Goal: Task Accomplishment & Management: Complete application form

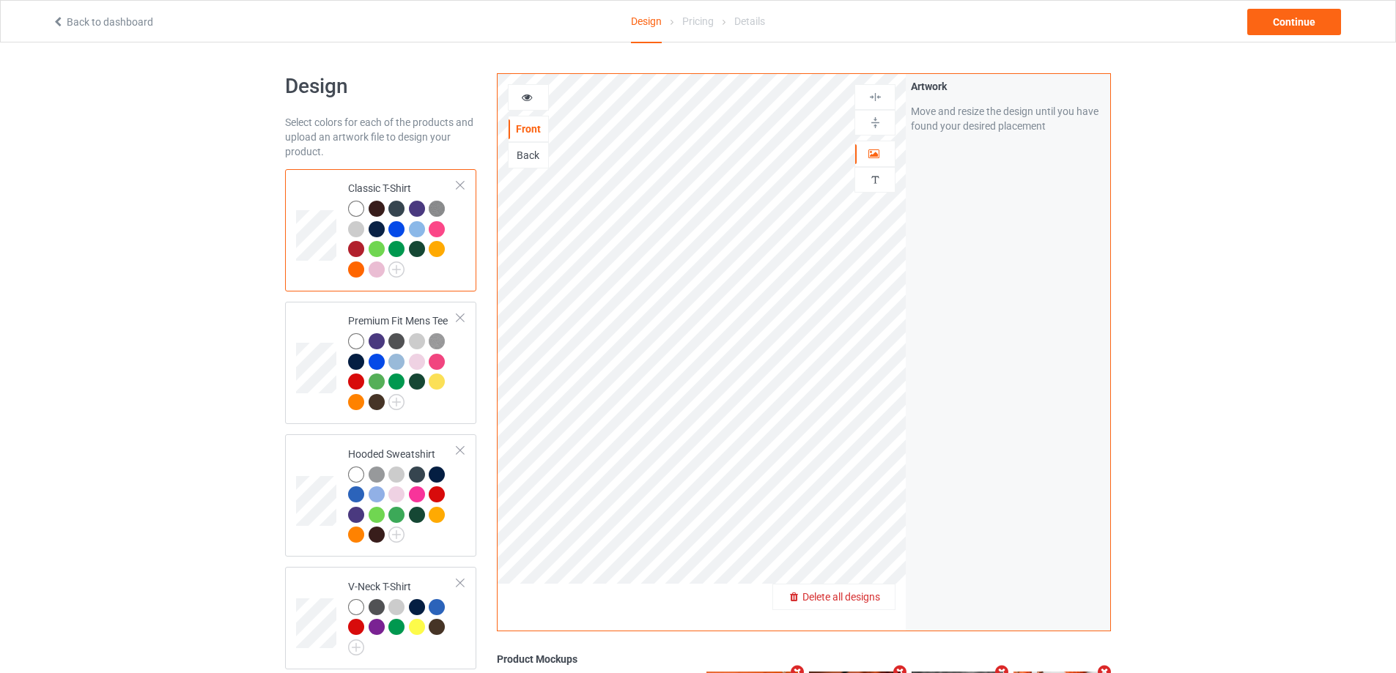
click at [873, 593] on span "Delete all designs" at bounding box center [841, 597] width 78 height 12
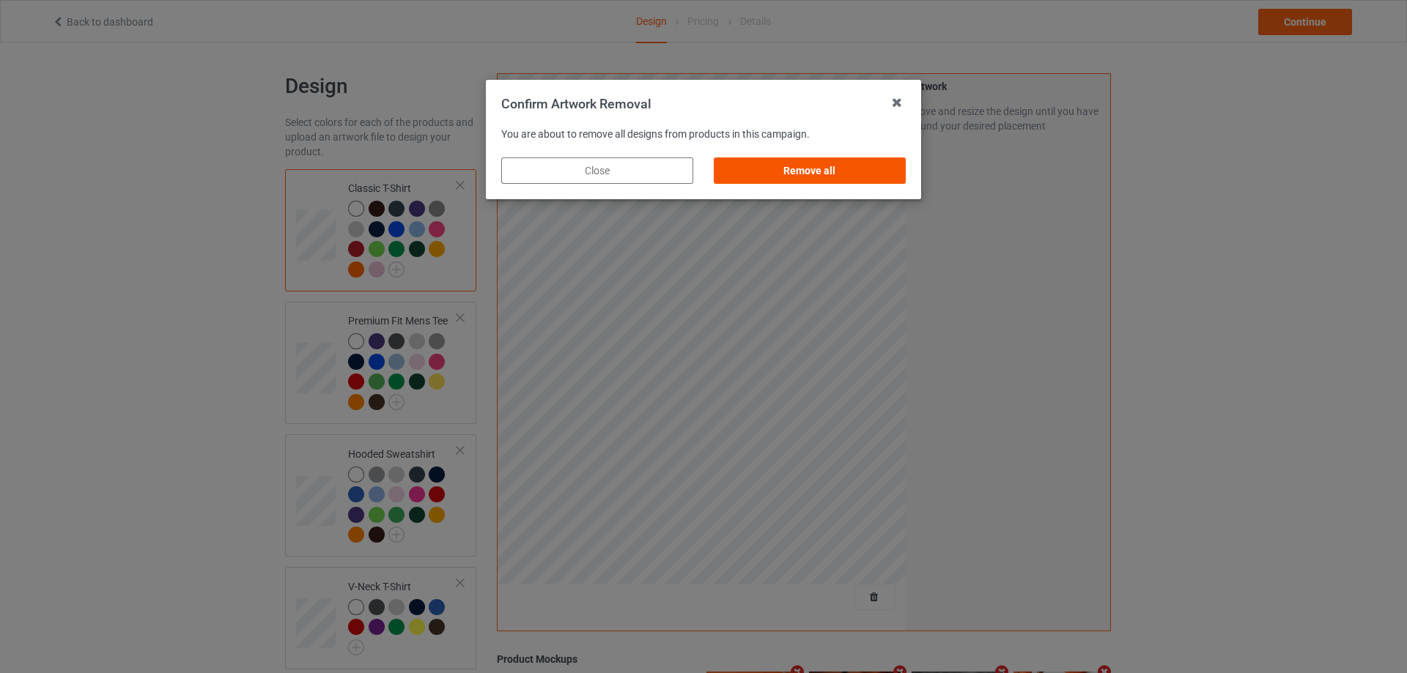
click at [821, 168] on div "Remove all" at bounding box center [810, 171] width 192 height 26
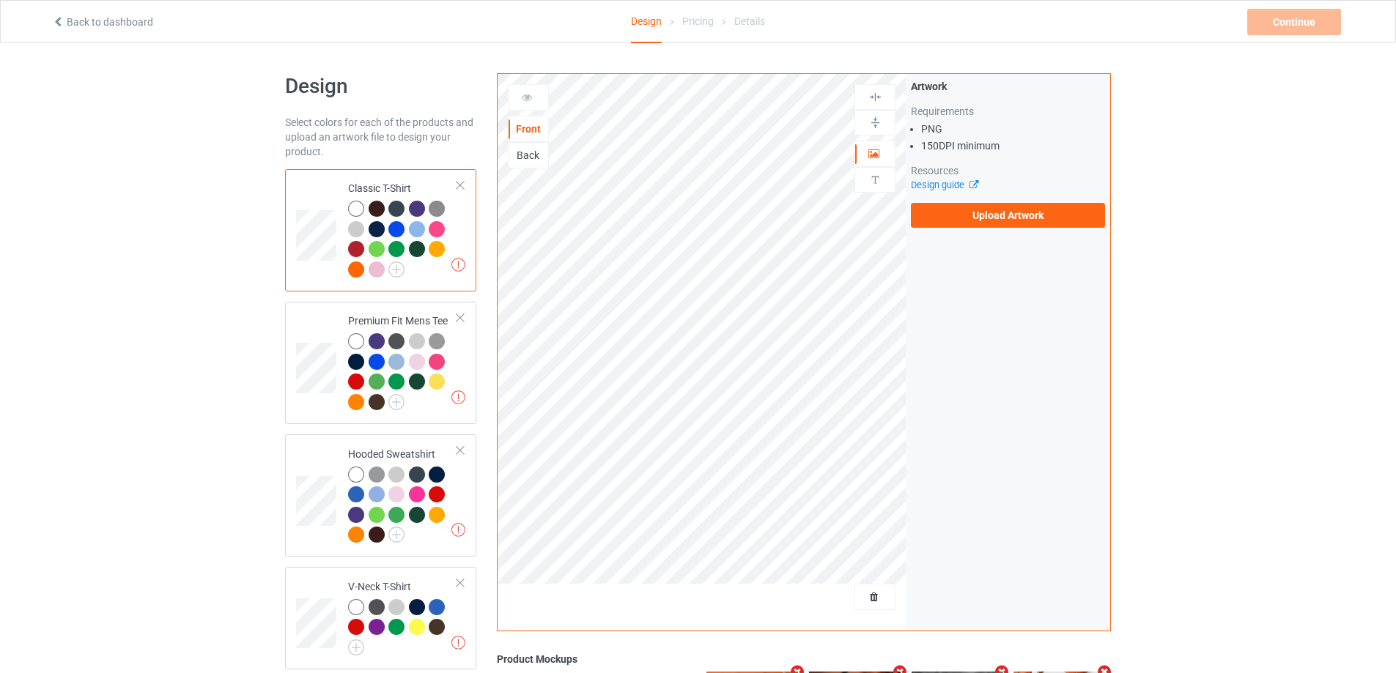
click at [466, 183] on div "Missing artworks Classic T-Shirt" at bounding box center [380, 230] width 191 height 122
click at [465, 184] on div "Missing artworks Classic T-Shirt" at bounding box center [380, 230] width 191 height 122
click at [463, 184] on div at bounding box center [460, 185] width 10 height 10
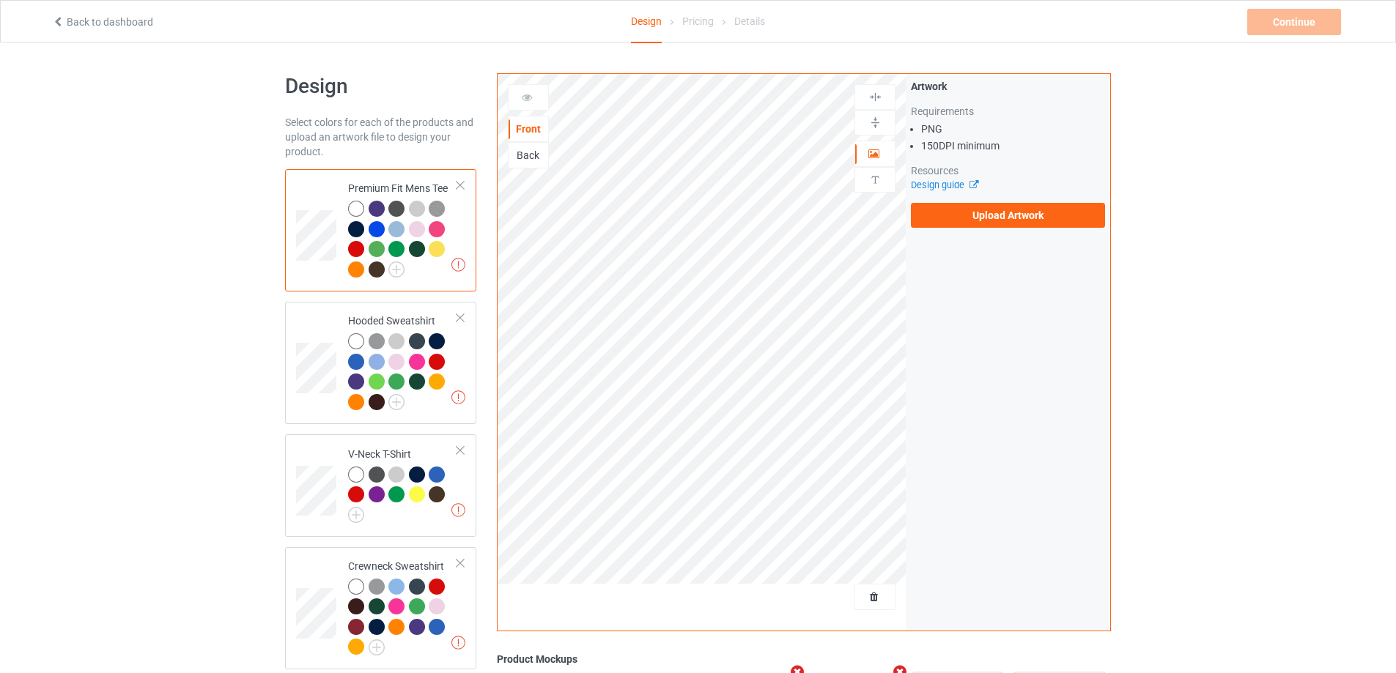
click at [463, 184] on div at bounding box center [460, 185] width 10 height 10
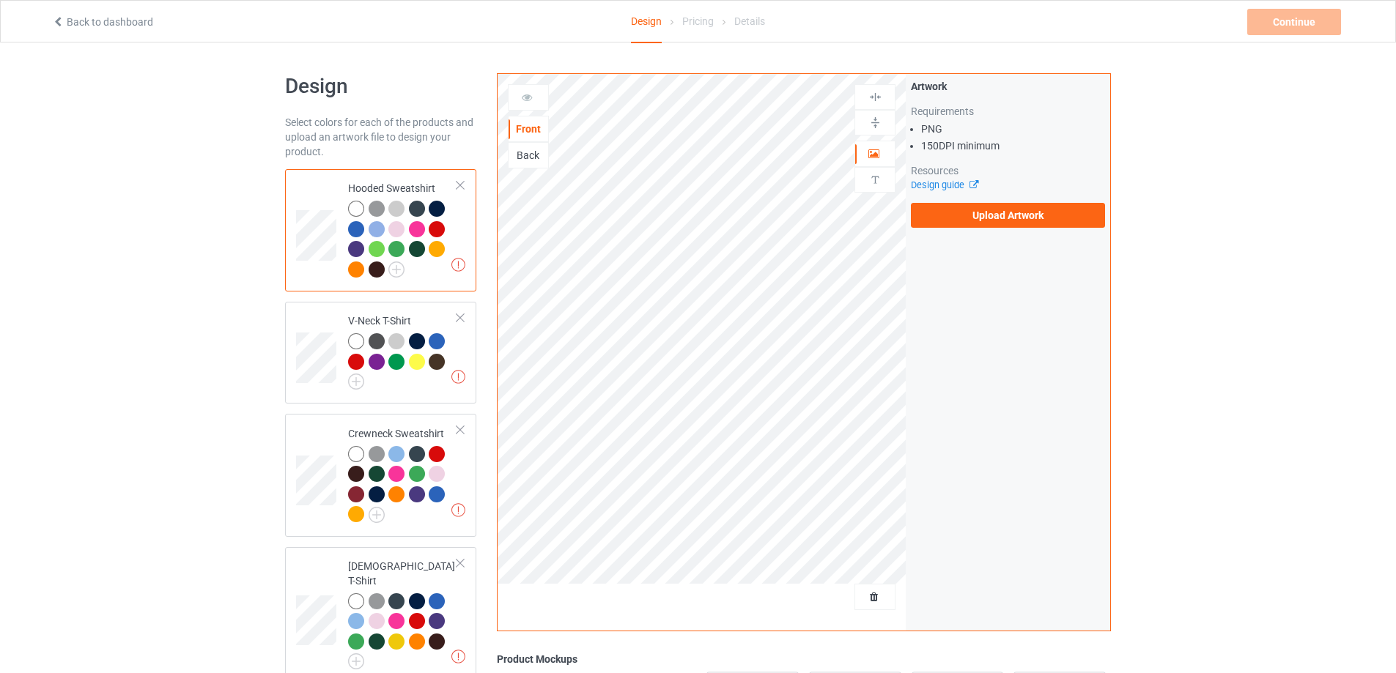
click at [463, 184] on div at bounding box center [460, 185] width 10 height 10
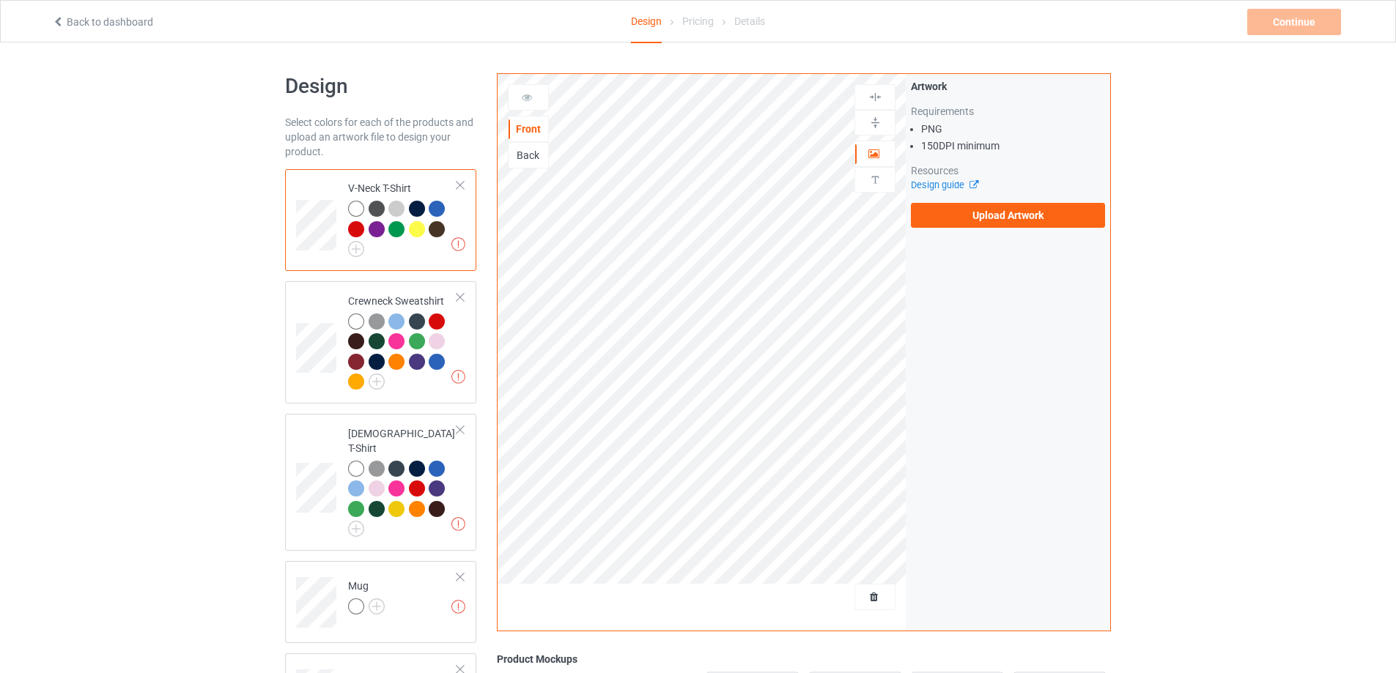
click at [463, 184] on div at bounding box center [460, 185] width 10 height 10
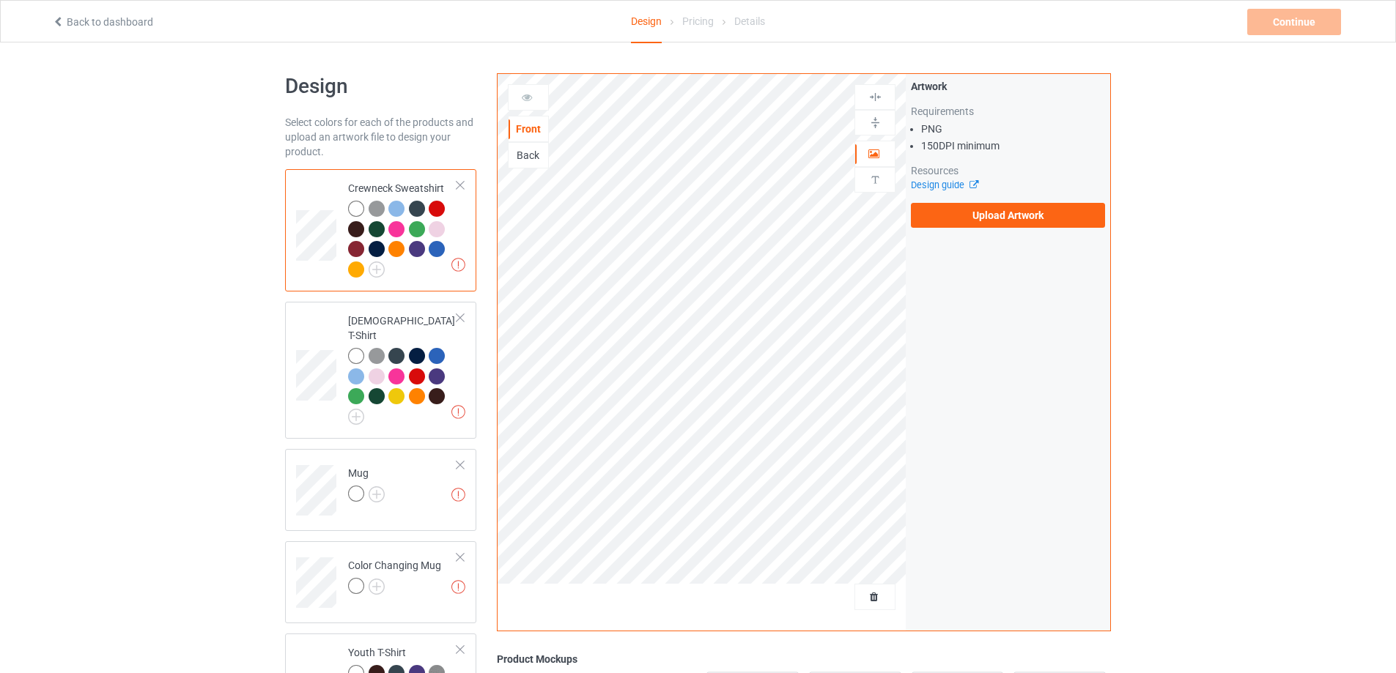
click at [463, 184] on div at bounding box center [460, 185] width 10 height 10
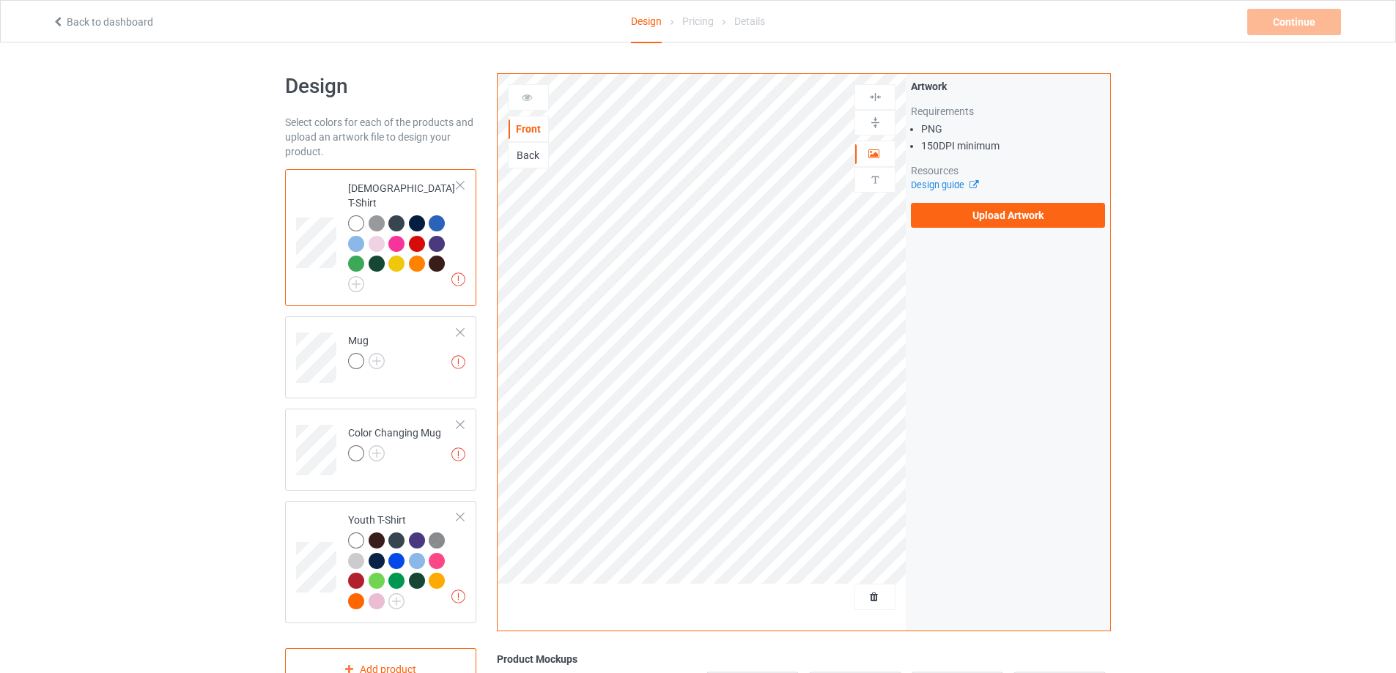
click at [463, 184] on div at bounding box center [460, 185] width 10 height 10
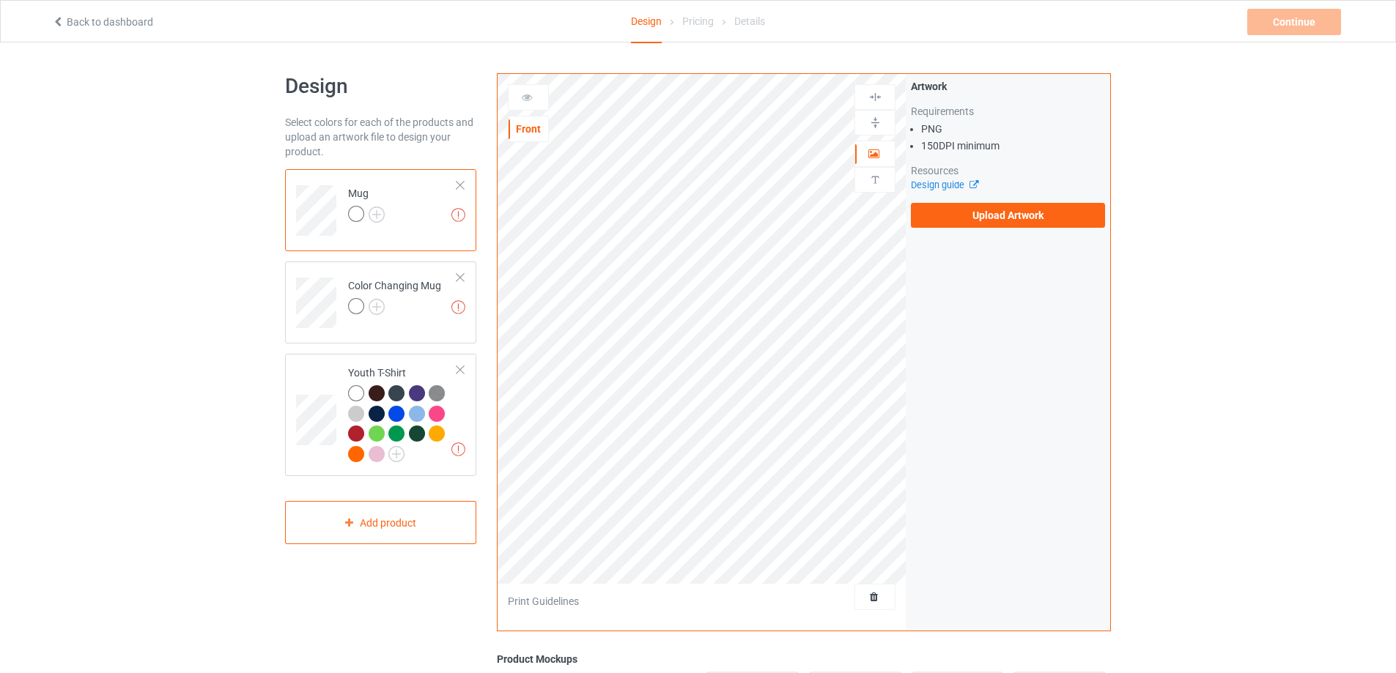
click at [463, 184] on div at bounding box center [460, 185] width 10 height 10
click at [463, 273] on div at bounding box center [460, 278] width 10 height 10
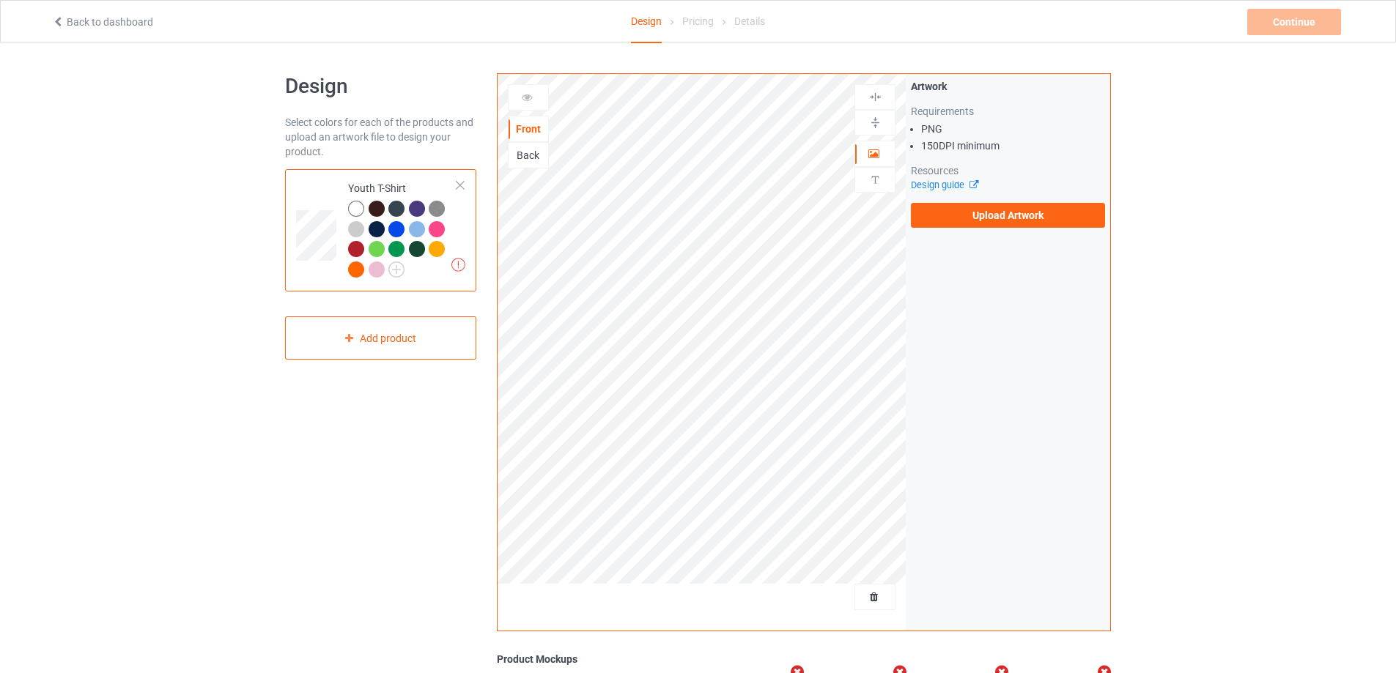
click at [462, 184] on div at bounding box center [460, 185] width 10 height 10
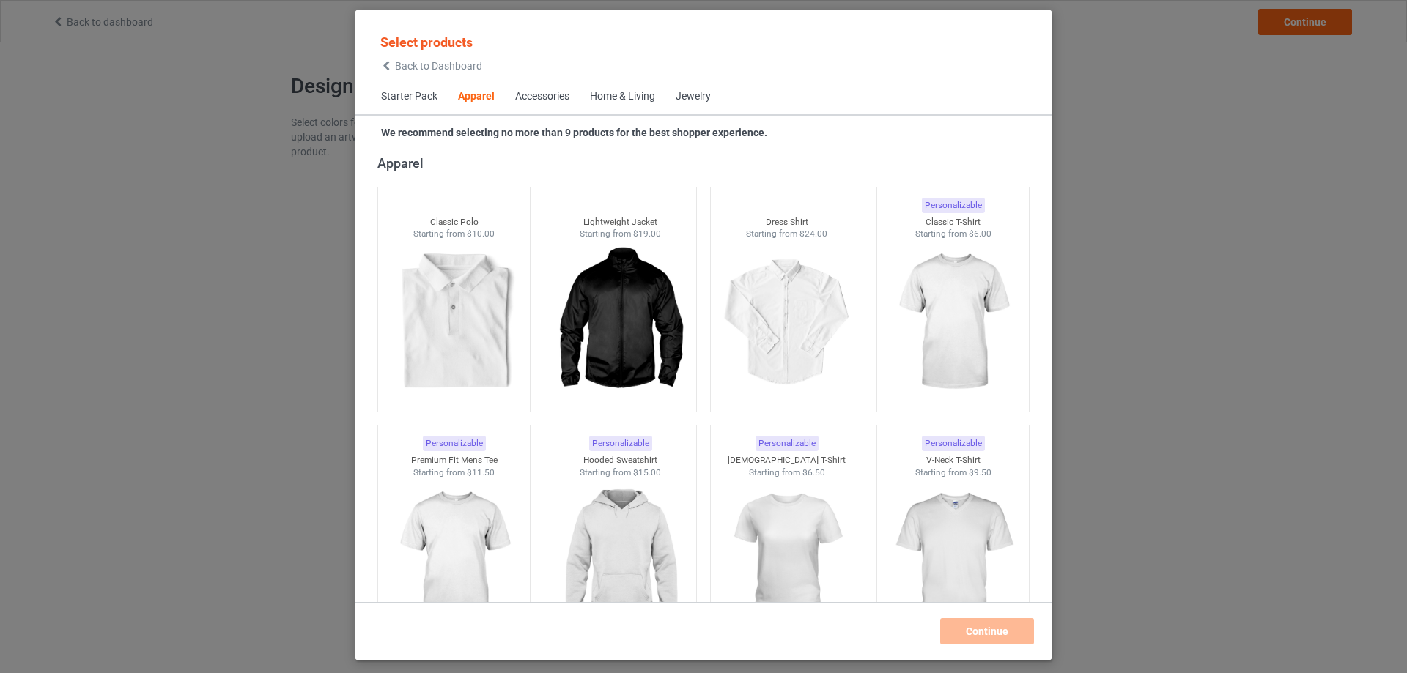
click at [621, 94] on div "Home & Living" at bounding box center [622, 96] width 65 height 15
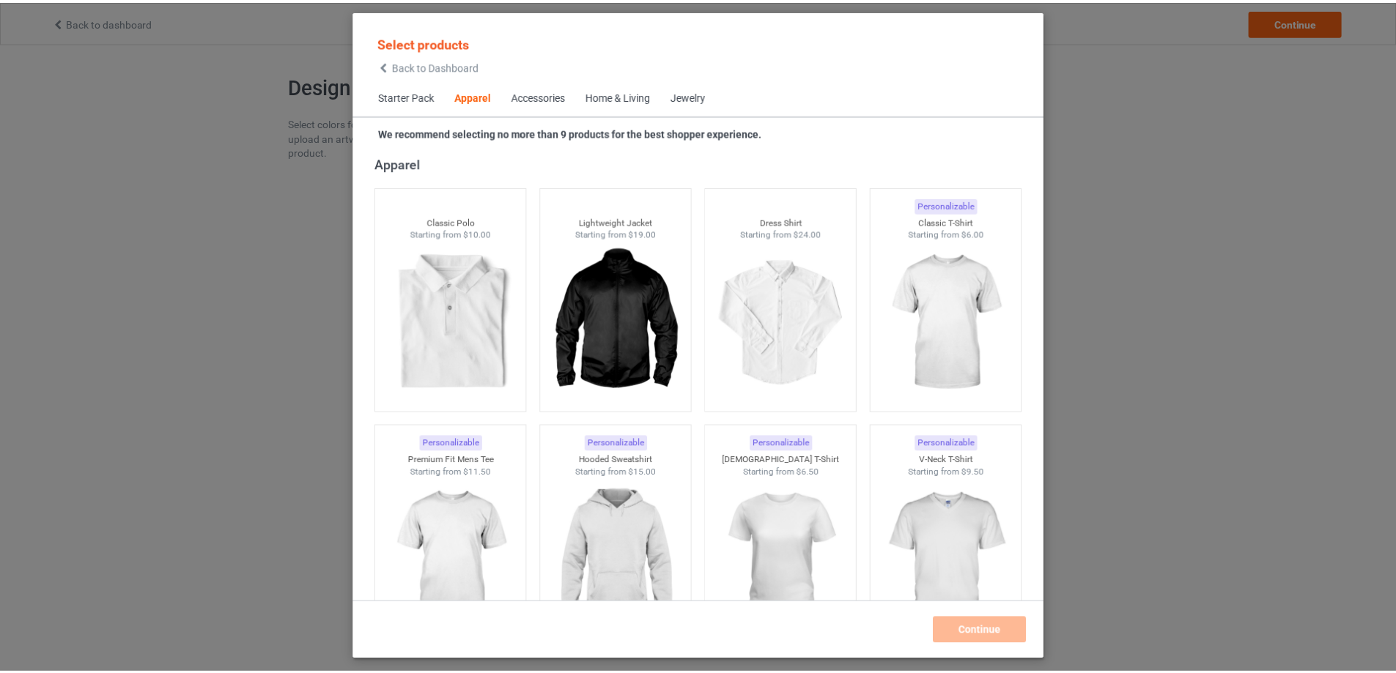
scroll to position [6608, 0]
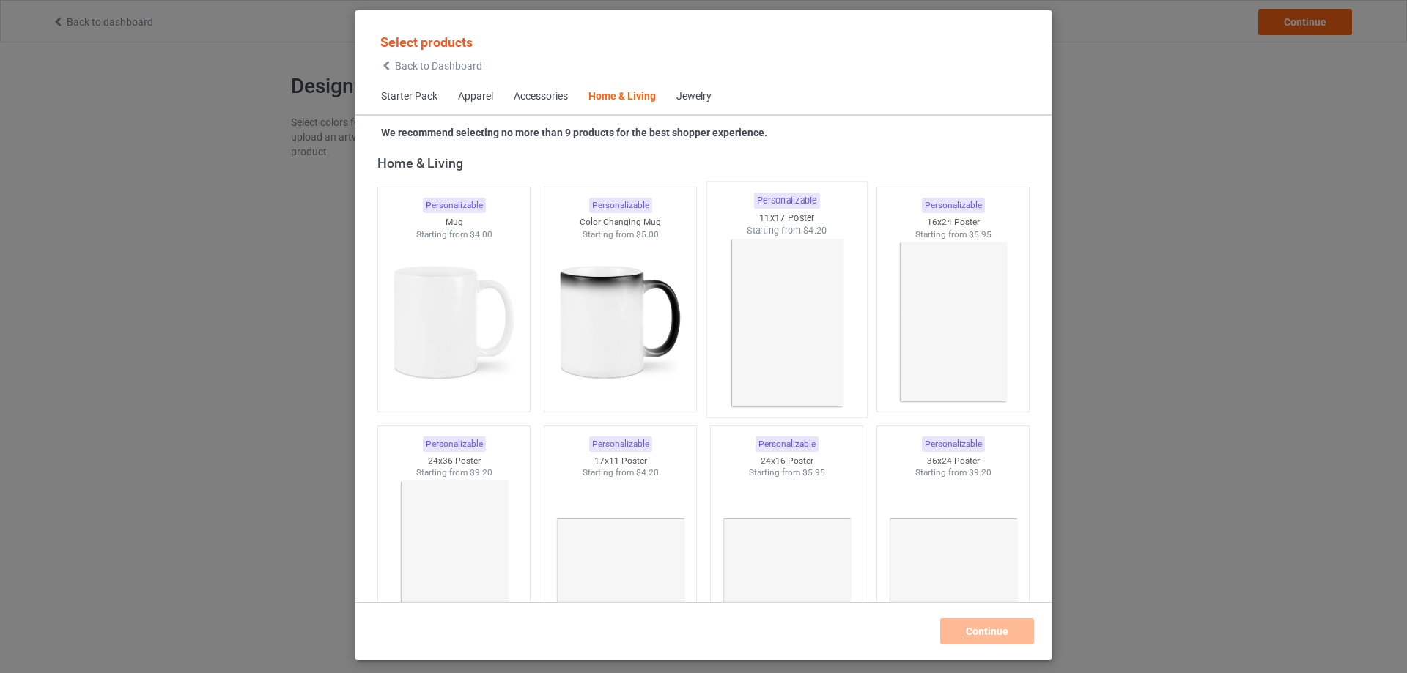
click at [782, 295] on img at bounding box center [786, 323] width 138 height 172
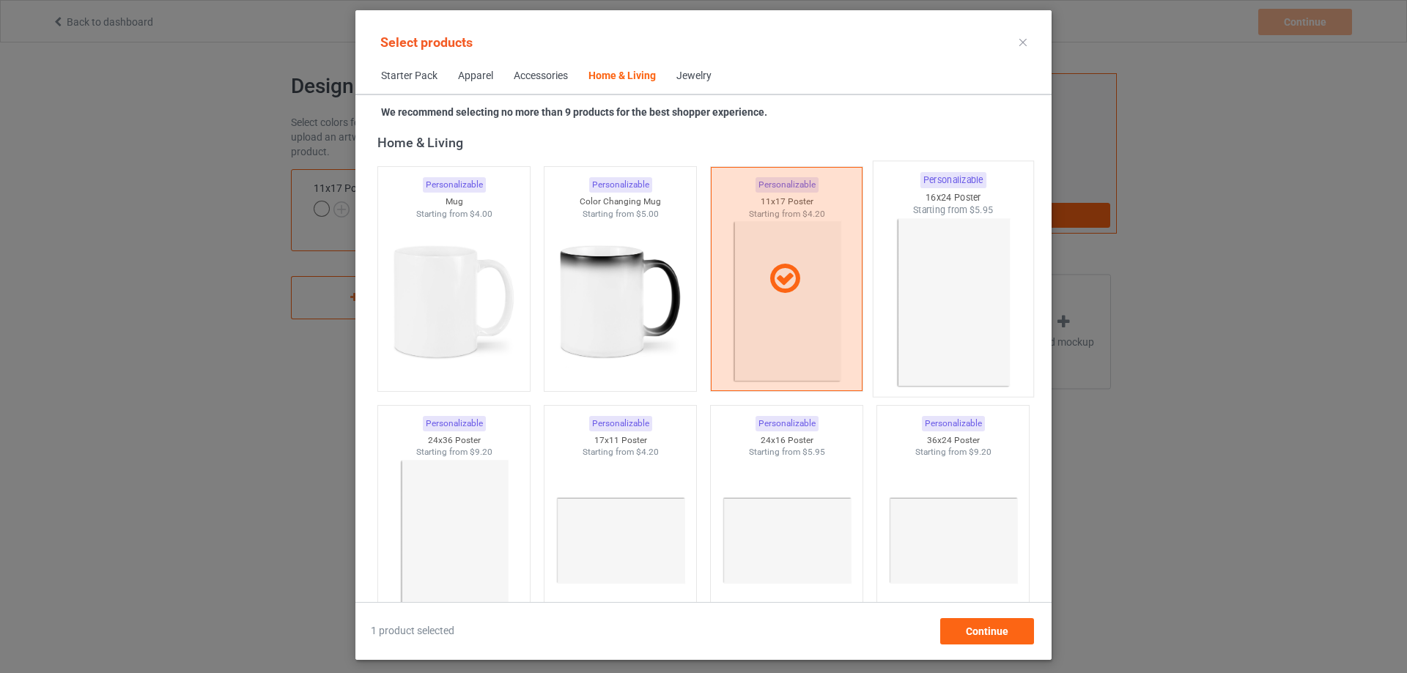
click at [993, 315] on img at bounding box center [953, 303] width 138 height 172
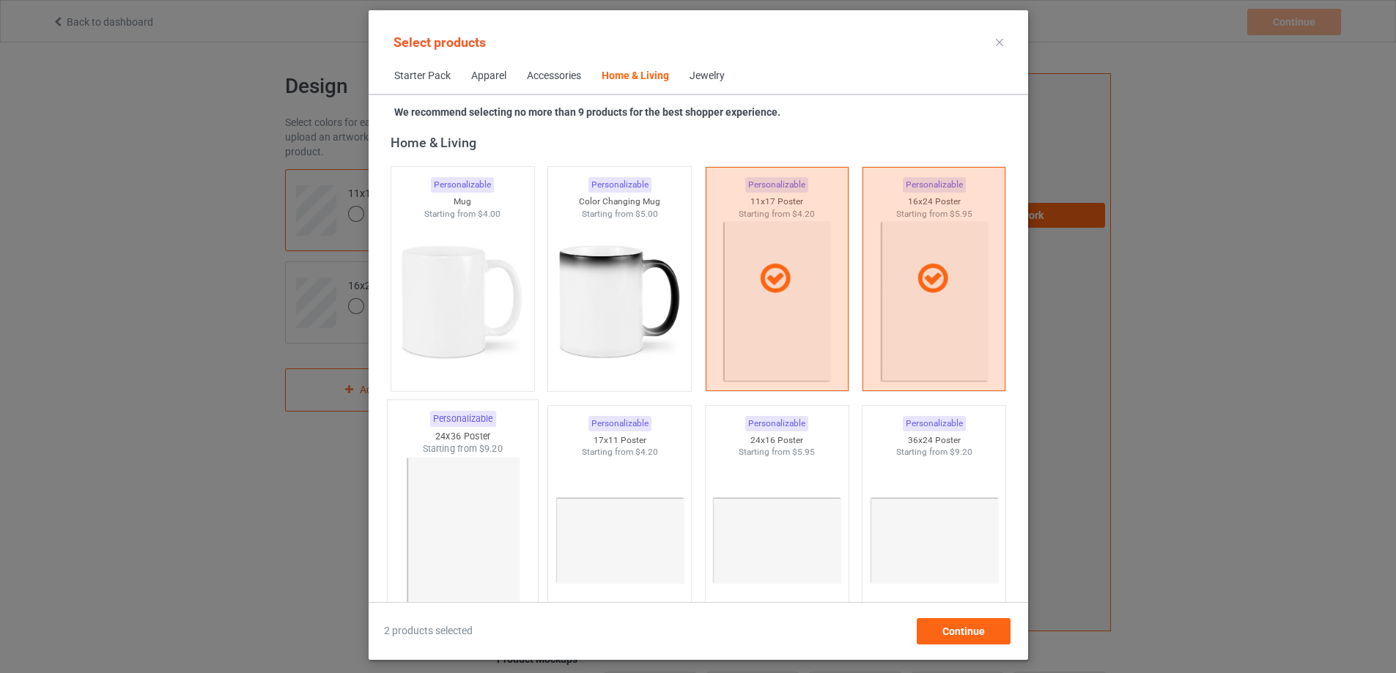
click at [481, 506] on img at bounding box center [462, 542] width 138 height 172
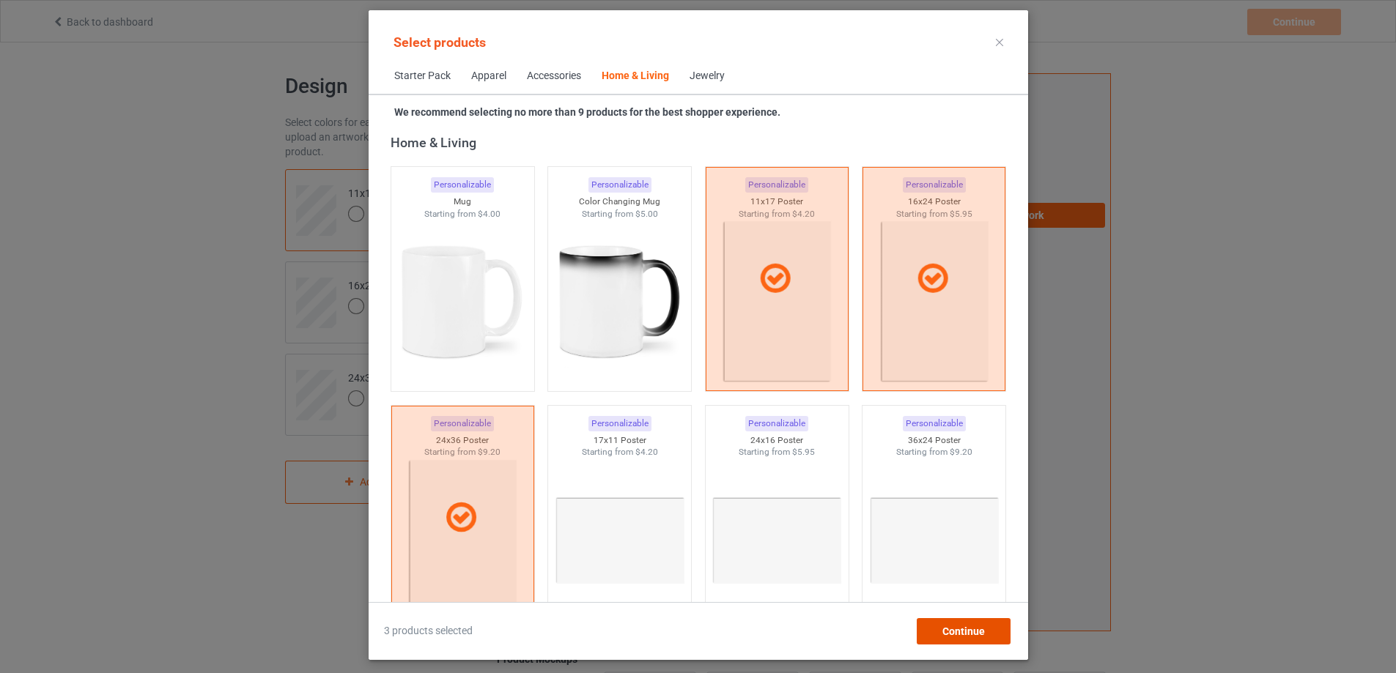
click at [957, 629] on div "Continue" at bounding box center [963, 631] width 94 height 26
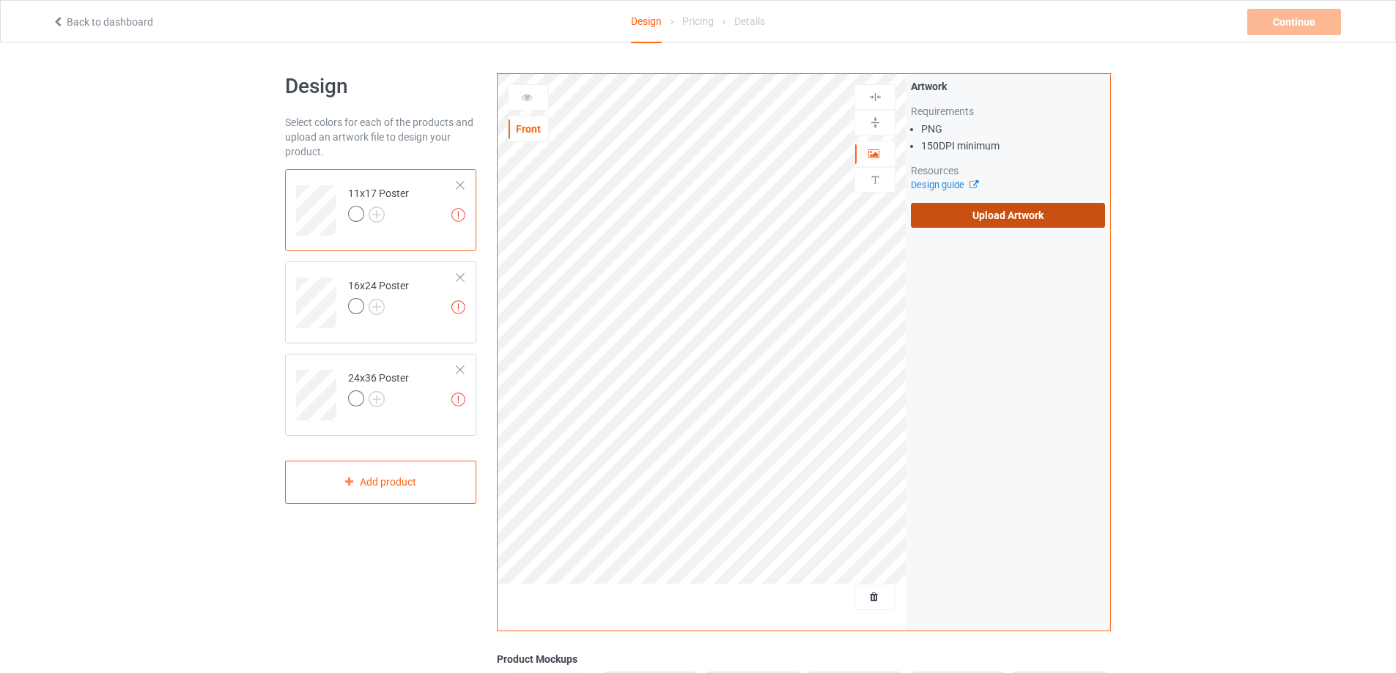
click at [960, 210] on label "Upload Artwork" at bounding box center [1008, 215] width 194 height 25
click at [0, 0] on input "Upload Artwork" at bounding box center [0, 0] width 0 height 0
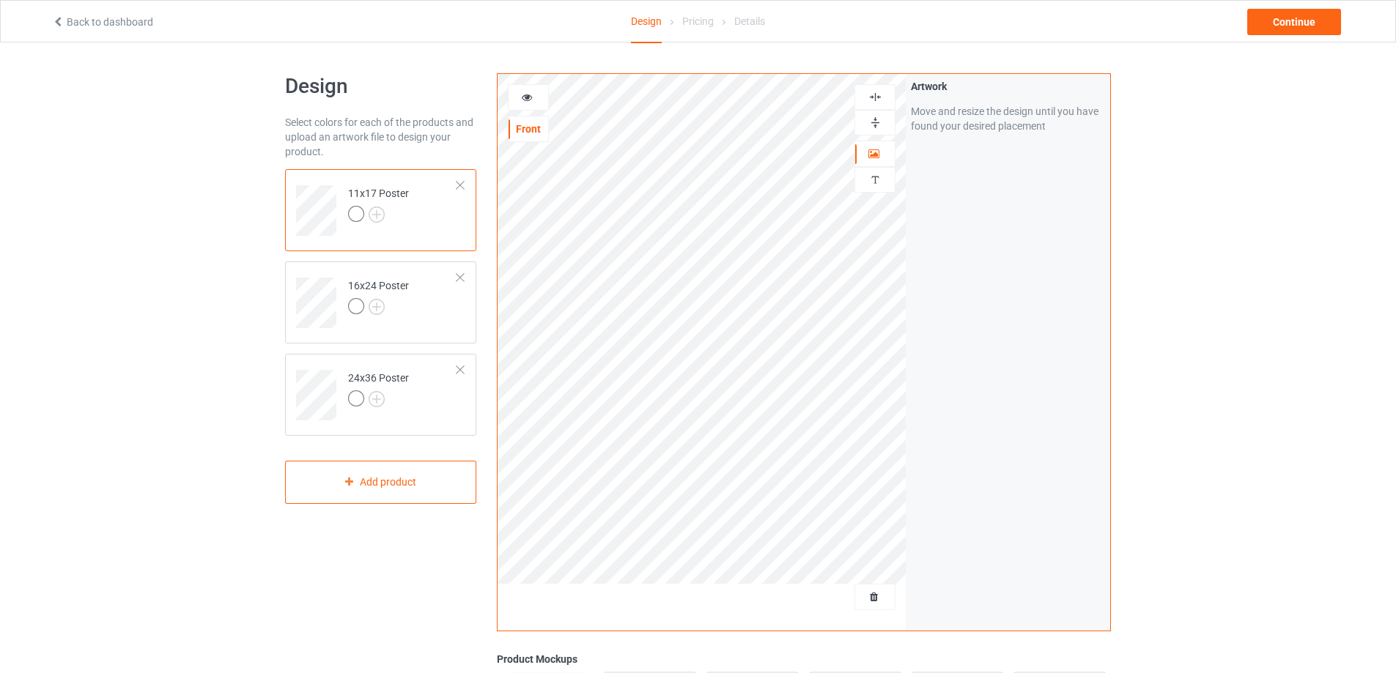
click at [875, 119] on img at bounding box center [875, 123] width 14 height 14
click at [867, 87] on div at bounding box center [874, 97] width 41 height 26
click at [872, 92] on img at bounding box center [875, 97] width 14 height 14
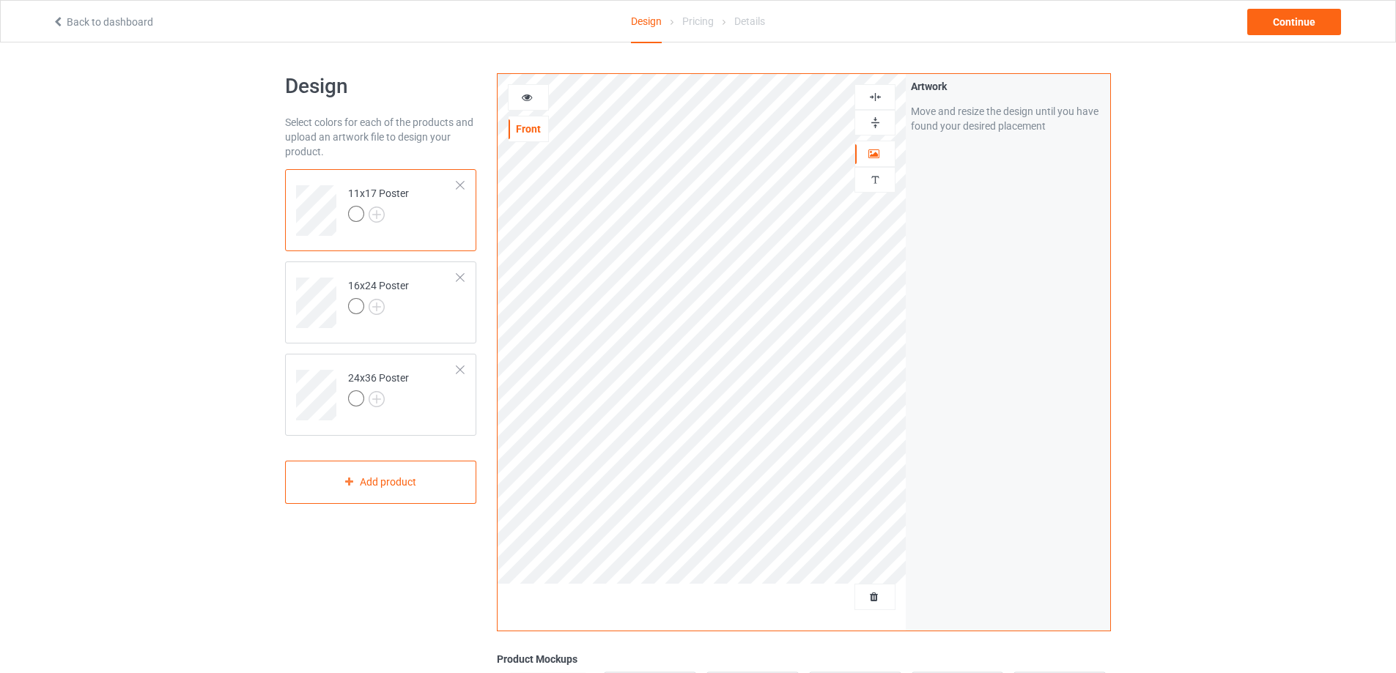
drag, startPoint x: 865, startPoint y: 144, endPoint x: 876, endPoint y: 125, distance: 22.4
click at [876, 125] on img at bounding box center [875, 123] width 14 height 14
click at [867, 98] on div at bounding box center [875, 97] width 40 height 14
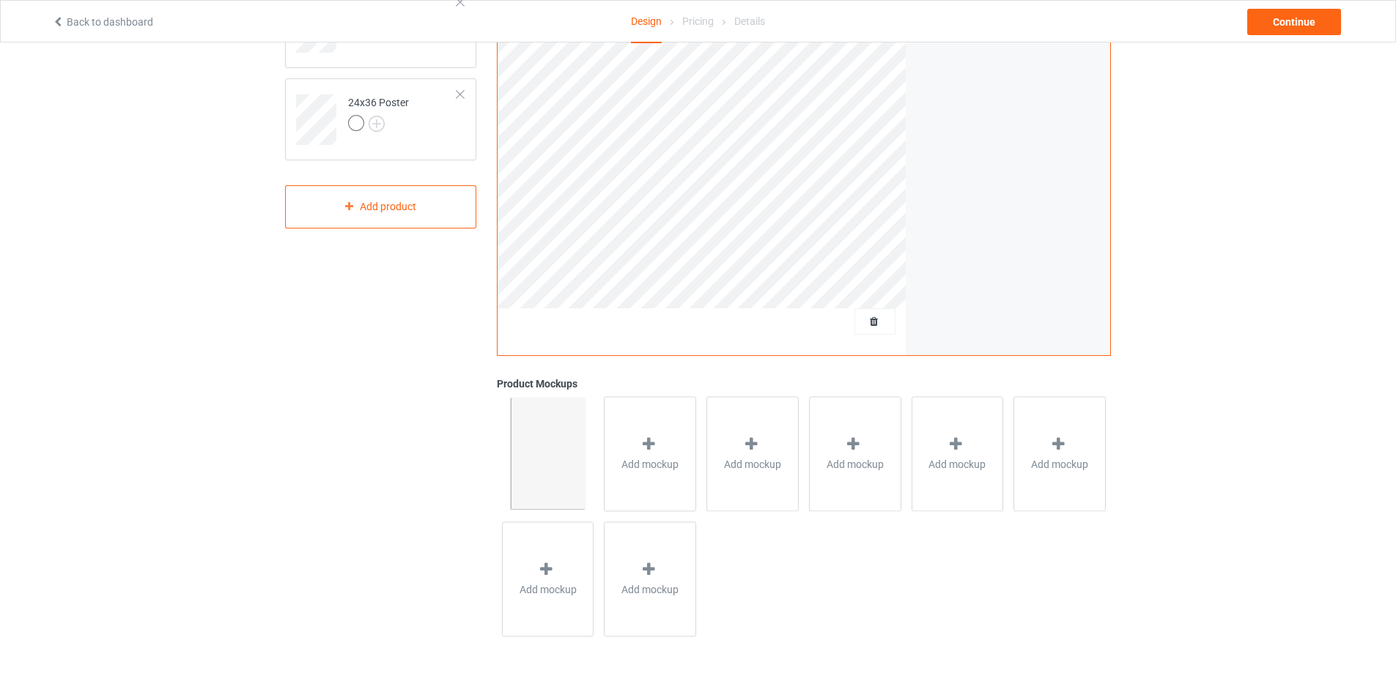
click at [700, 445] on div "Add mockup" at bounding box center [650, 453] width 103 height 125
click at [659, 447] on div at bounding box center [650, 446] width 21 height 21
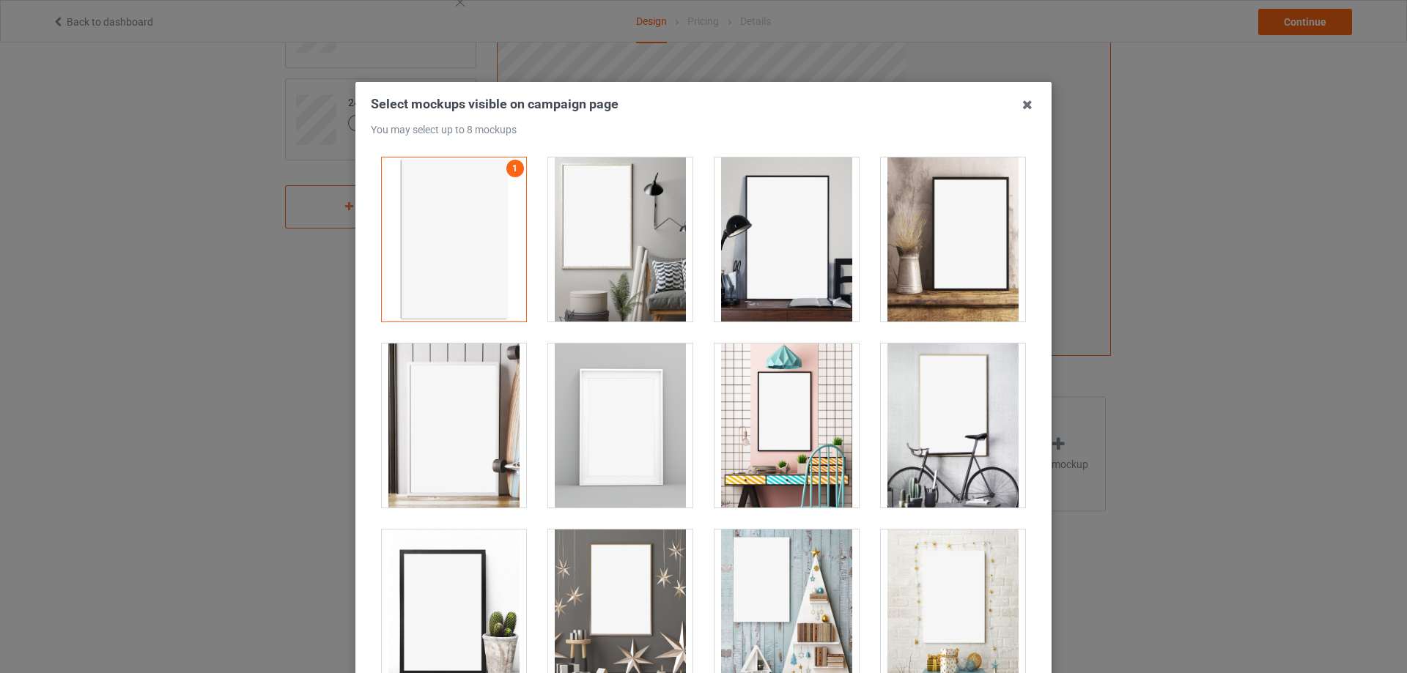
click at [583, 273] on div at bounding box center [620, 240] width 144 height 164
click at [766, 264] on div at bounding box center [786, 240] width 144 height 164
click at [965, 264] on div at bounding box center [953, 240] width 144 height 164
click at [464, 385] on div at bounding box center [454, 426] width 144 height 164
click at [897, 418] on div at bounding box center [953, 426] width 144 height 164
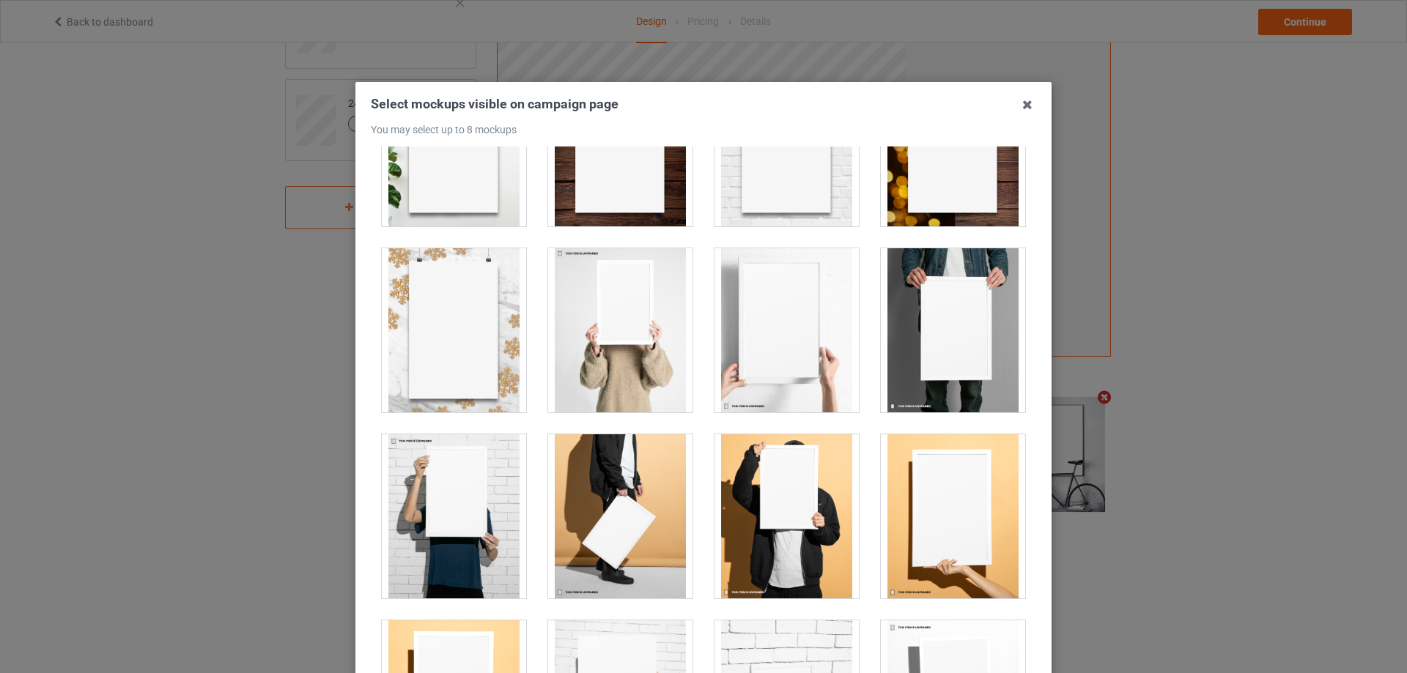
scroll to position [806, 0]
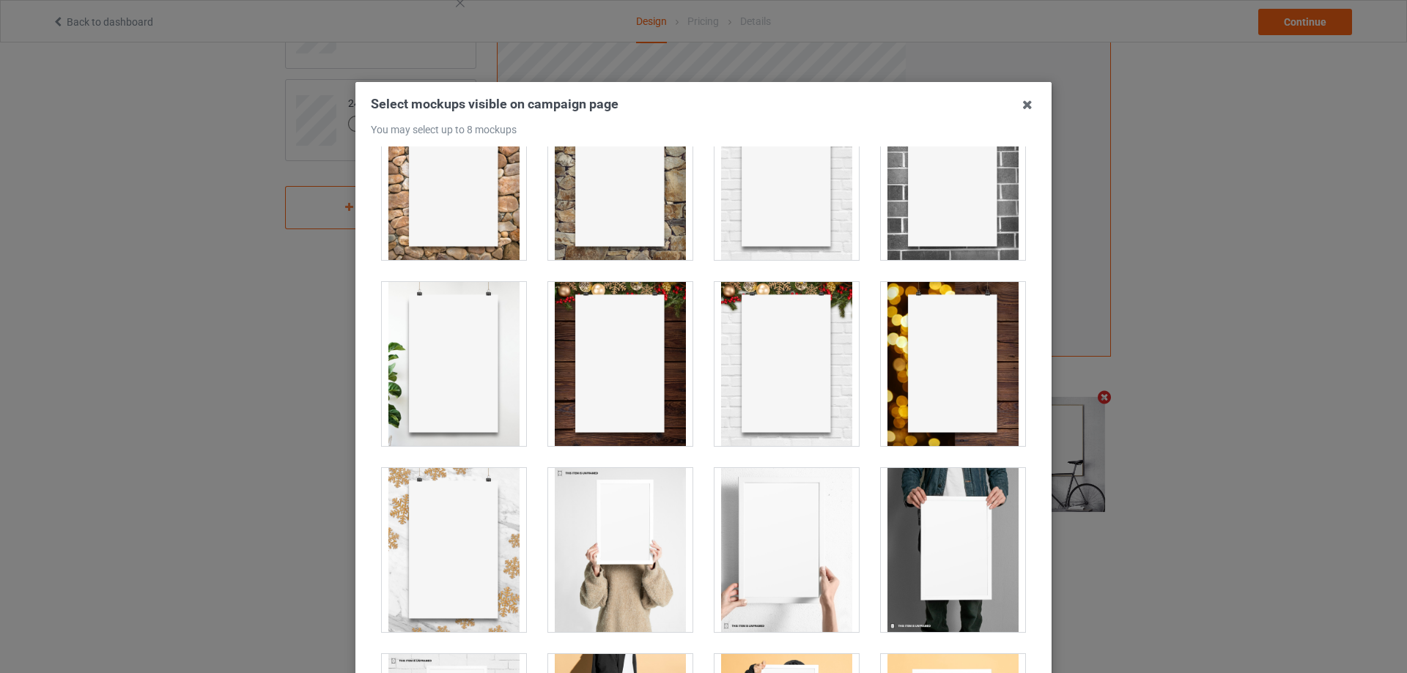
click at [615, 358] on div at bounding box center [620, 364] width 144 height 164
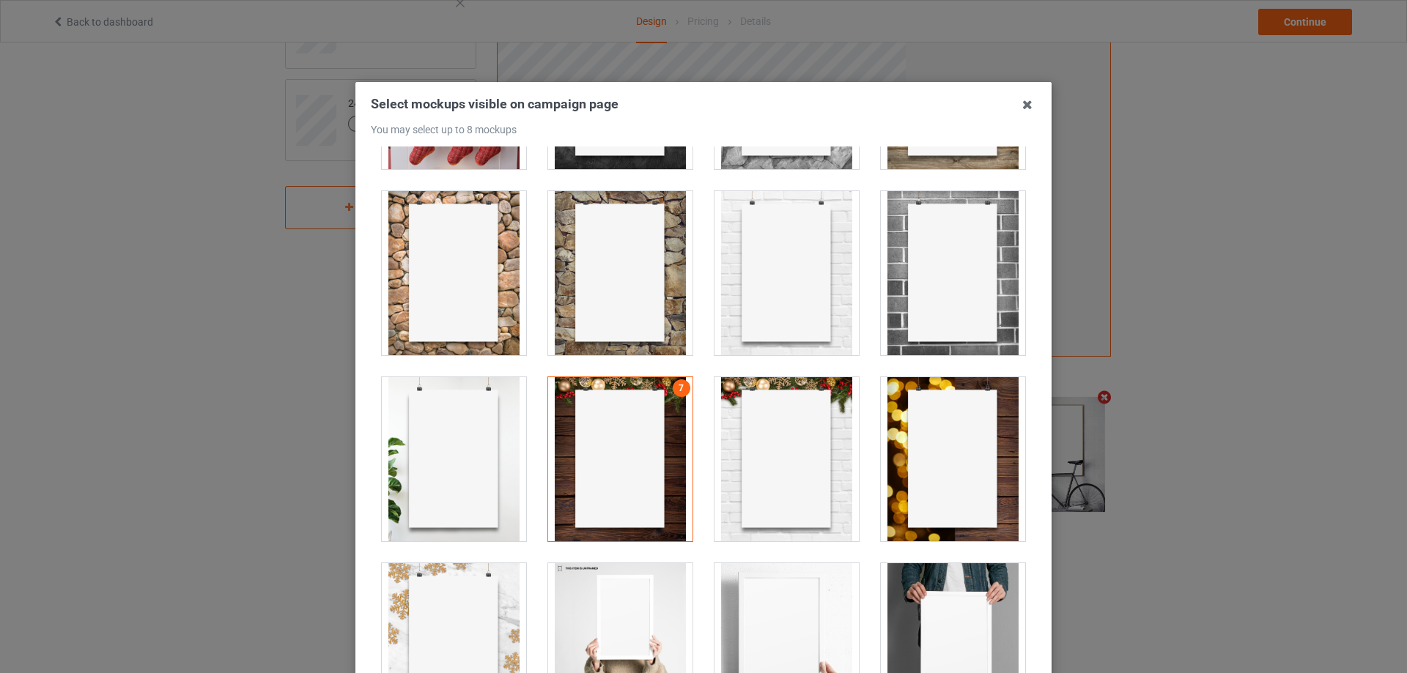
scroll to position [703, 0]
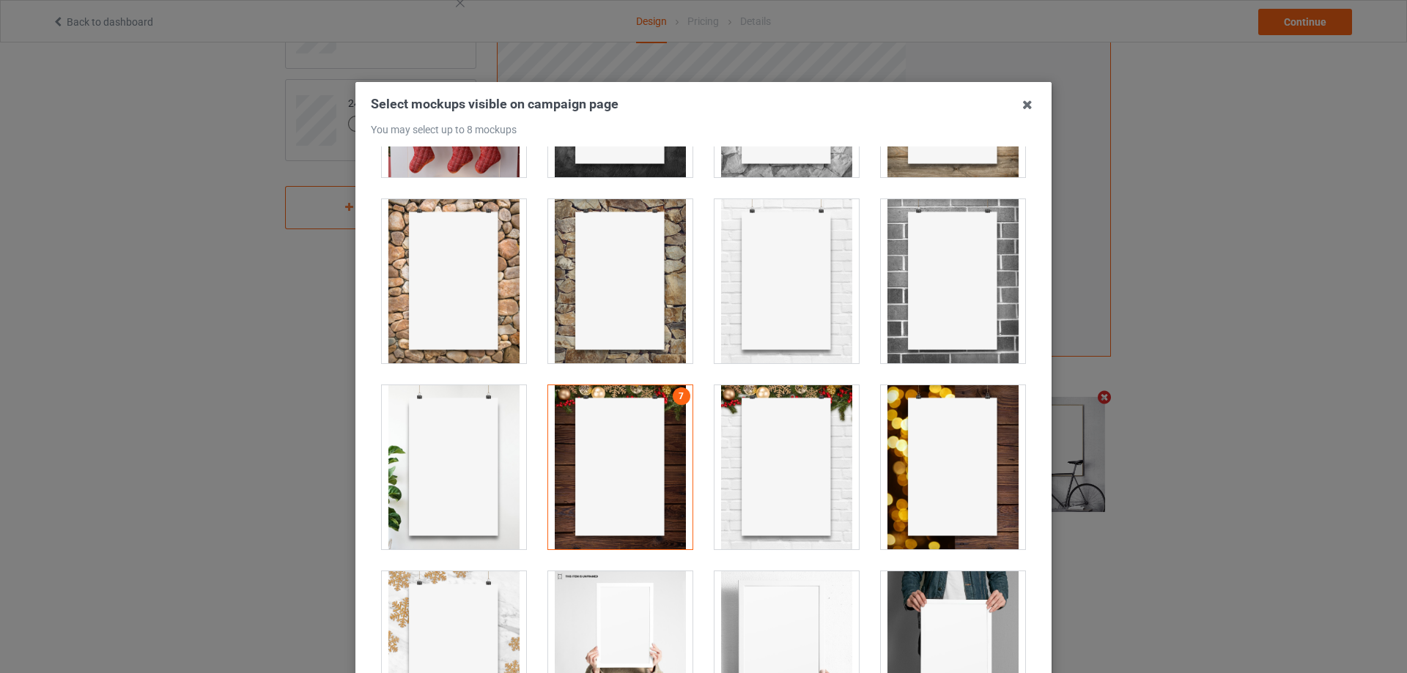
click at [960, 470] on div at bounding box center [953, 467] width 144 height 164
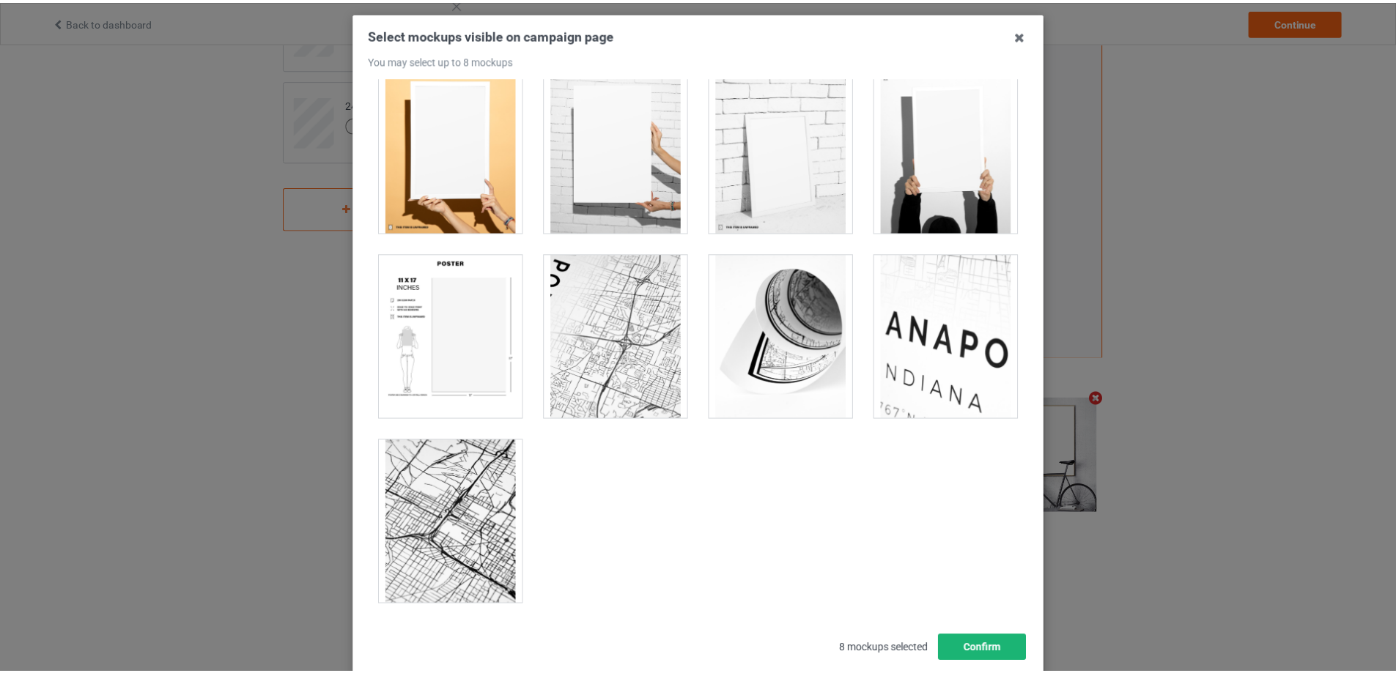
scroll to position [161, 0]
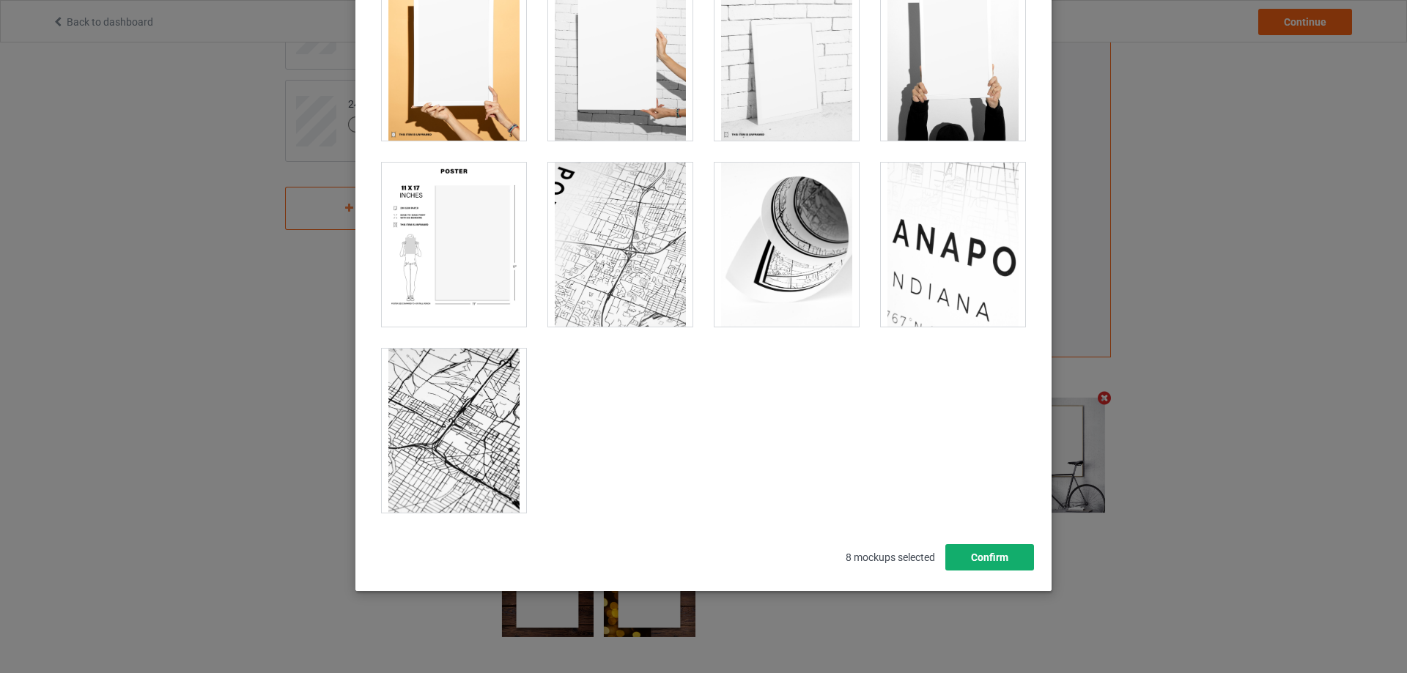
click at [1016, 555] on button "Confirm" at bounding box center [989, 557] width 89 height 26
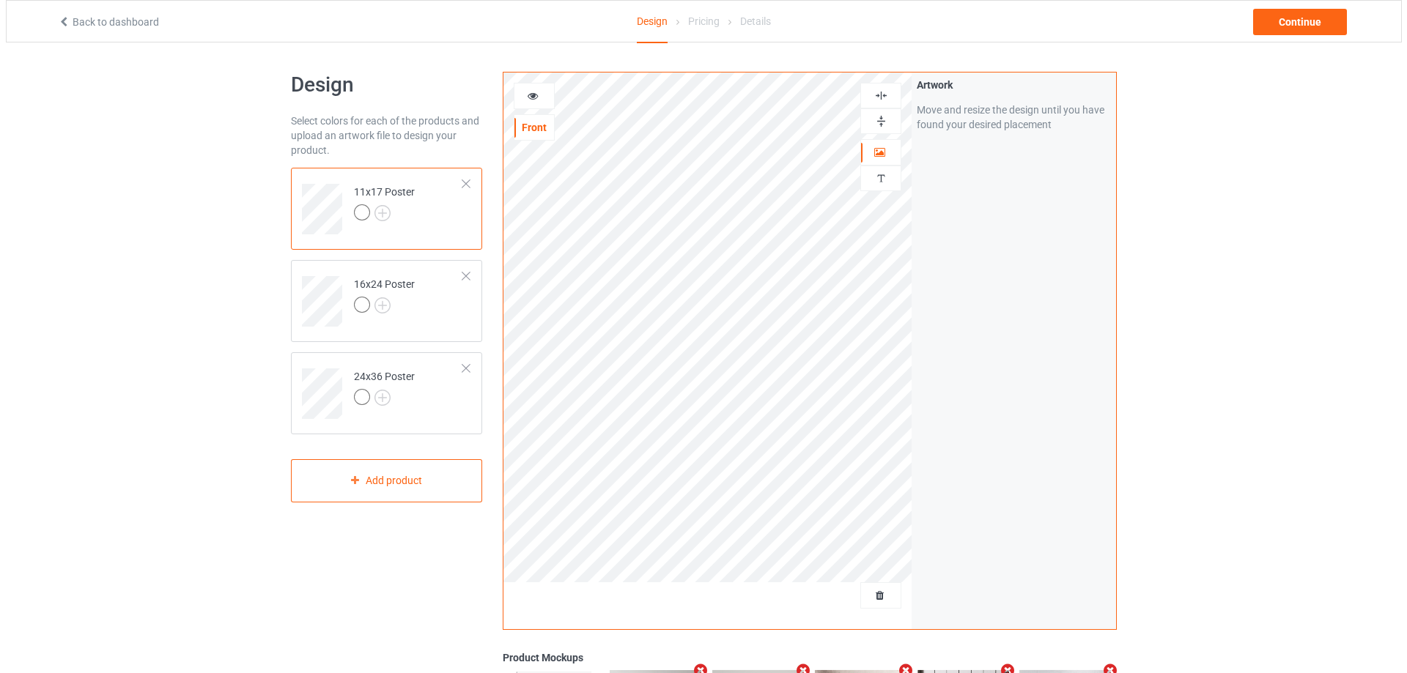
scroll to position [0, 0]
click at [1273, 19] on div "Continue" at bounding box center [1294, 22] width 94 height 26
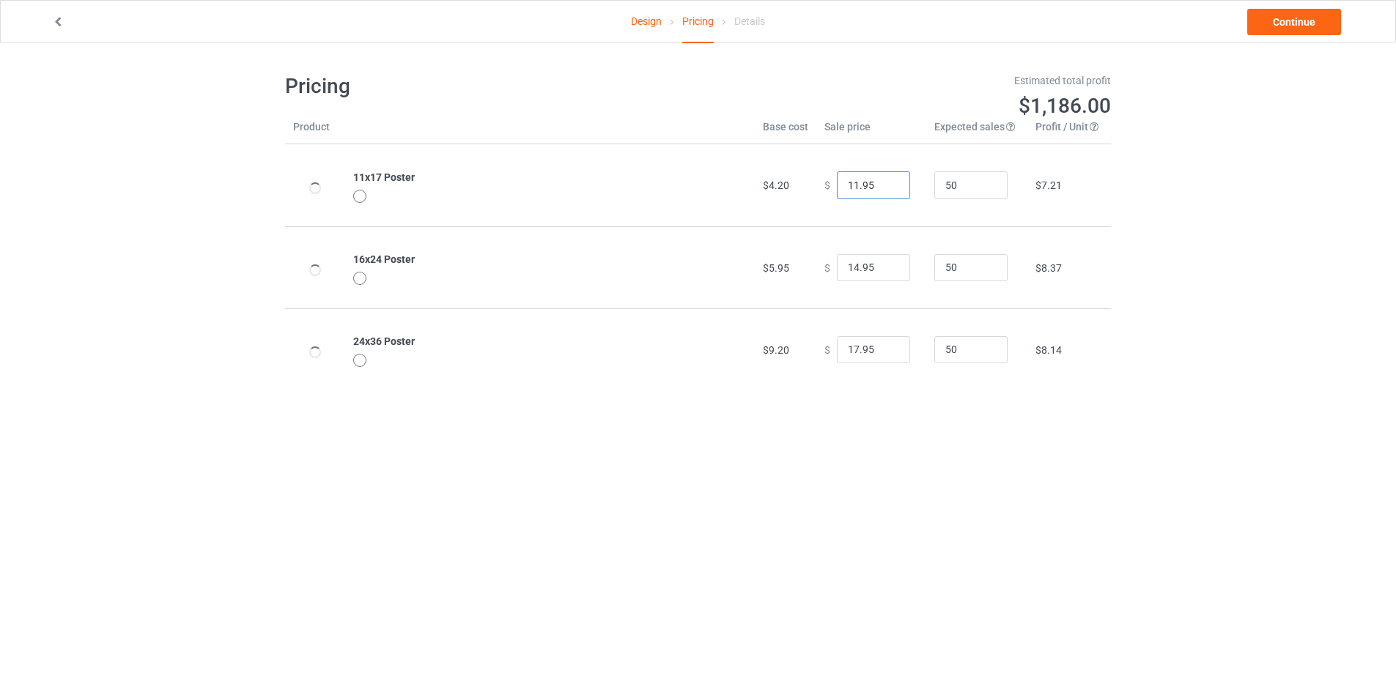
drag, startPoint x: 874, startPoint y: 185, endPoint x: 705, endPoint y: 176, distance: 169.5
click at [705, 177] on tr "11x17 Poster $4.20 $ 11.95 50 $7.21" at bounding box center [698, 185] width 826 height 82
type input "23.95"
drag, startPoint x: 878, startPoint y: 269, endPoint x: 845, endPoint y: 272, distance: 33.1
click at [845, 272] on input "12.95" at bounding box center [873, 268] width 73 height 28
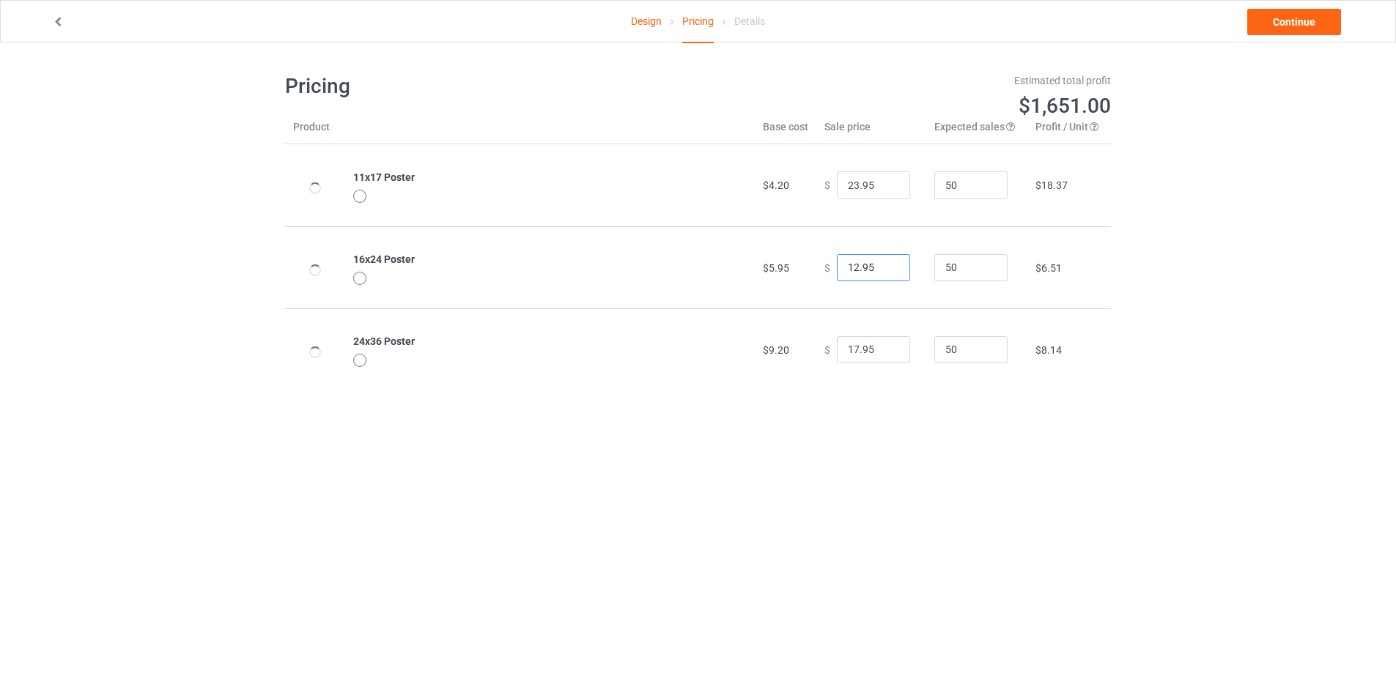
drag, startPoint x: 876, startPoint y: 275, endPoint x: 782, endPoint y: 275, distance: 94.5
click at [782, 275] on tr "16x24 Poster $5.95 $ 12.95 50 $6.51" at bounding box center [698, 267] width 826 height 82
drag, startPoint x: 875, startPoint y: 268, endPoint x: 774, endPoint y: 255, distance: 102.0
click at [774, 262] on tr "16x24 Poster $5.95 $ 27.95 50 $20.46" at bounding box center [698, 267] width 826 height 82
type input "26.95"
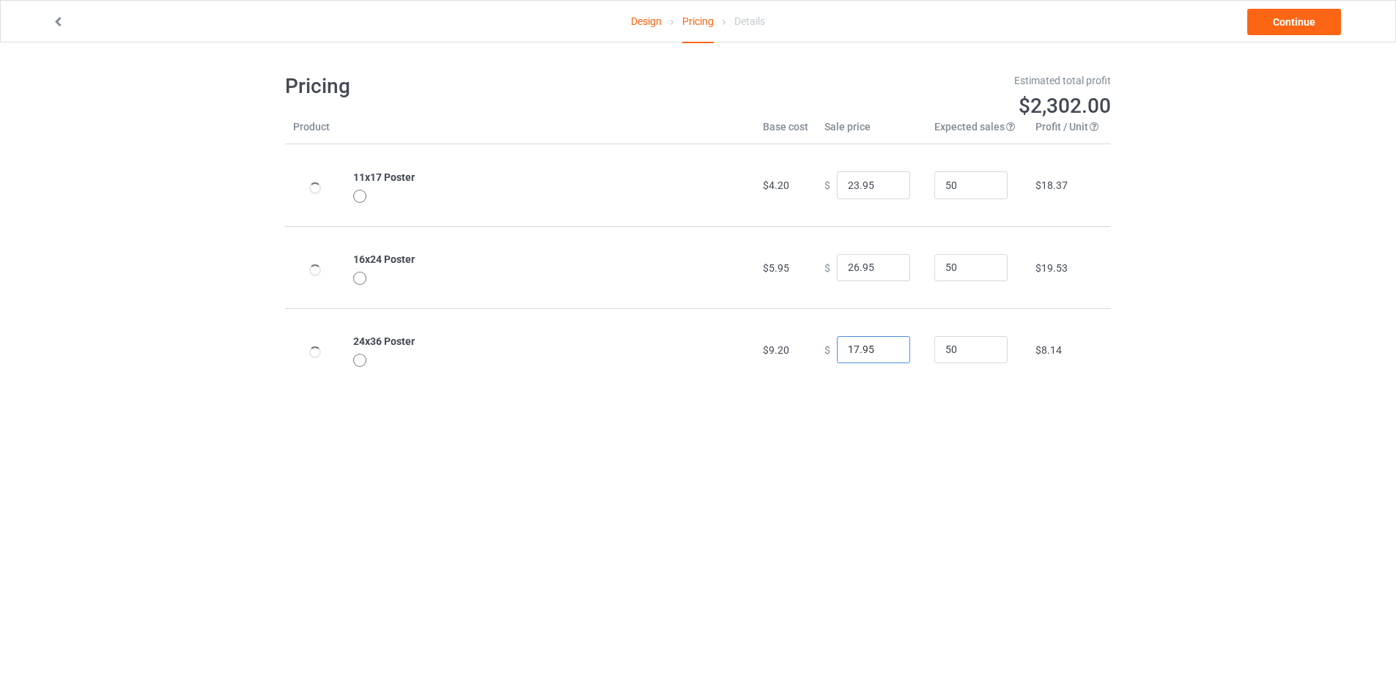
drag, startPoint x: 870, startPoint y: 348, endPoint x: 743, endPoint y: 337, distance: 127.2
click at [743, 337] on tr "24x36 Poster $9.20 $ 17.95 50 $8.14" at bounding box center [698, 349] width 826 height 82
drag, startPoint x: 865, startPoint y: 349, endPoint x: 801, endPoint y: 348, distance: 64.5
click at [801, 348] on tr "24x36 Poster $9.20 $ 29 50 $18.41" at bounding box center [698, 349] width 826 height 82
click at [875, 352] on input "29" at bounding box center [873, 350] width 73 height 28
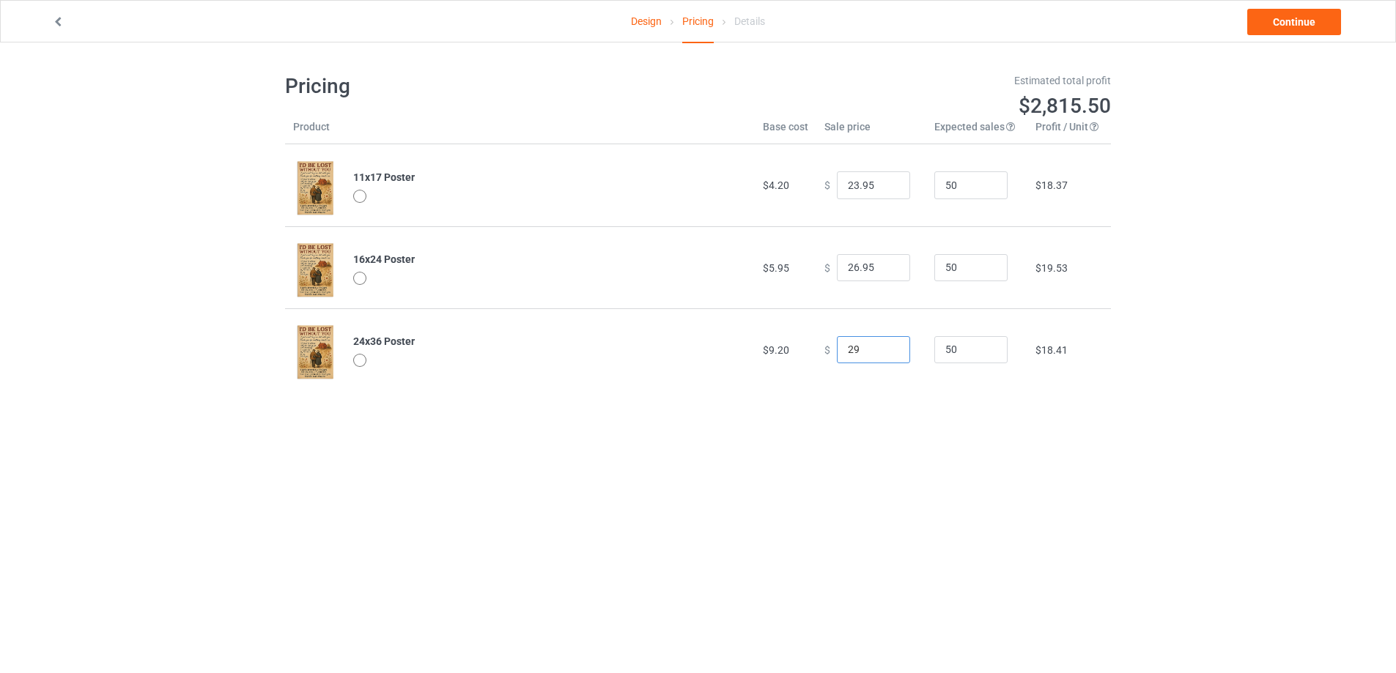
drag, startPoint x: 875, startPoint y: 352, endPoint x: 785, endPoint y: 349, distance: 90.9
click at [785, 349] on tr "24x36 Poster $9.20 $ 29 50 $18.41" at bounding box center [698, 349] width 826 height 82
type input "30.95"
click at [1281, 23] on link "Continue" at bounding box center [1294, 22] width 94 height 26
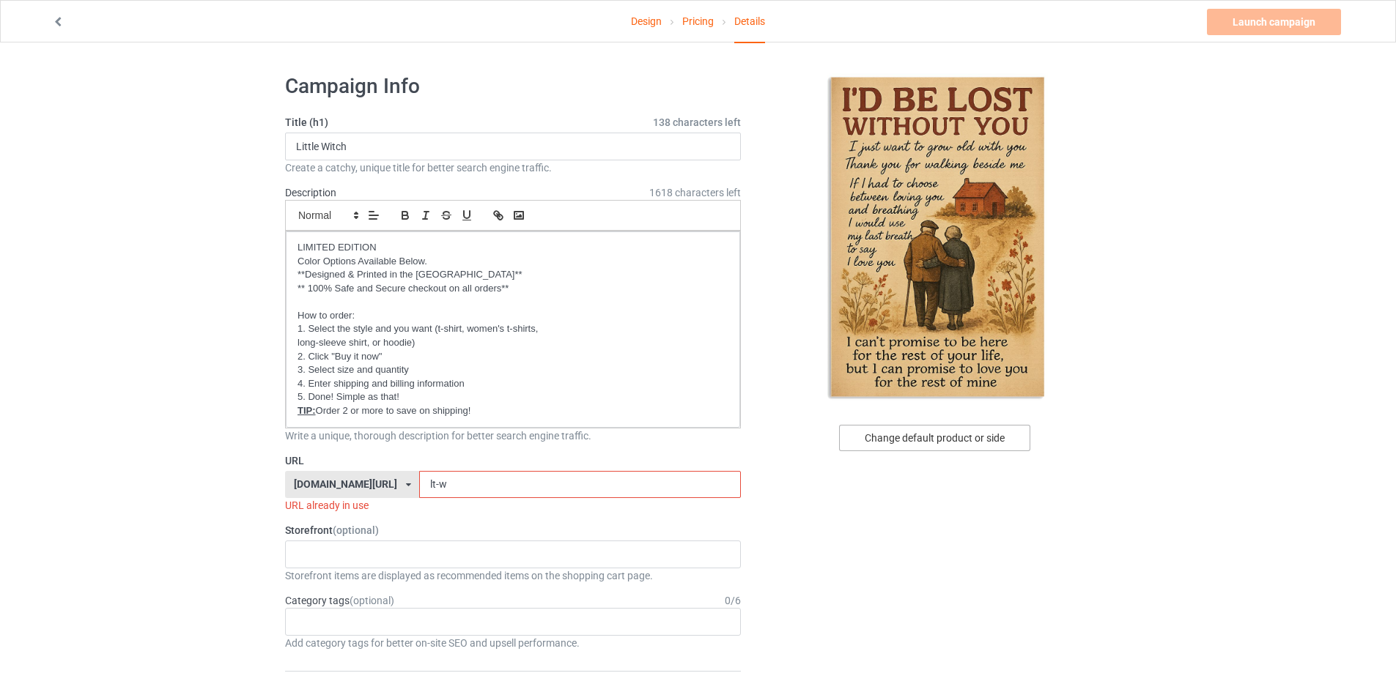
click at [897, 447] on div "Change default product or side" at bounding box center [934, 438] width 191 height 26
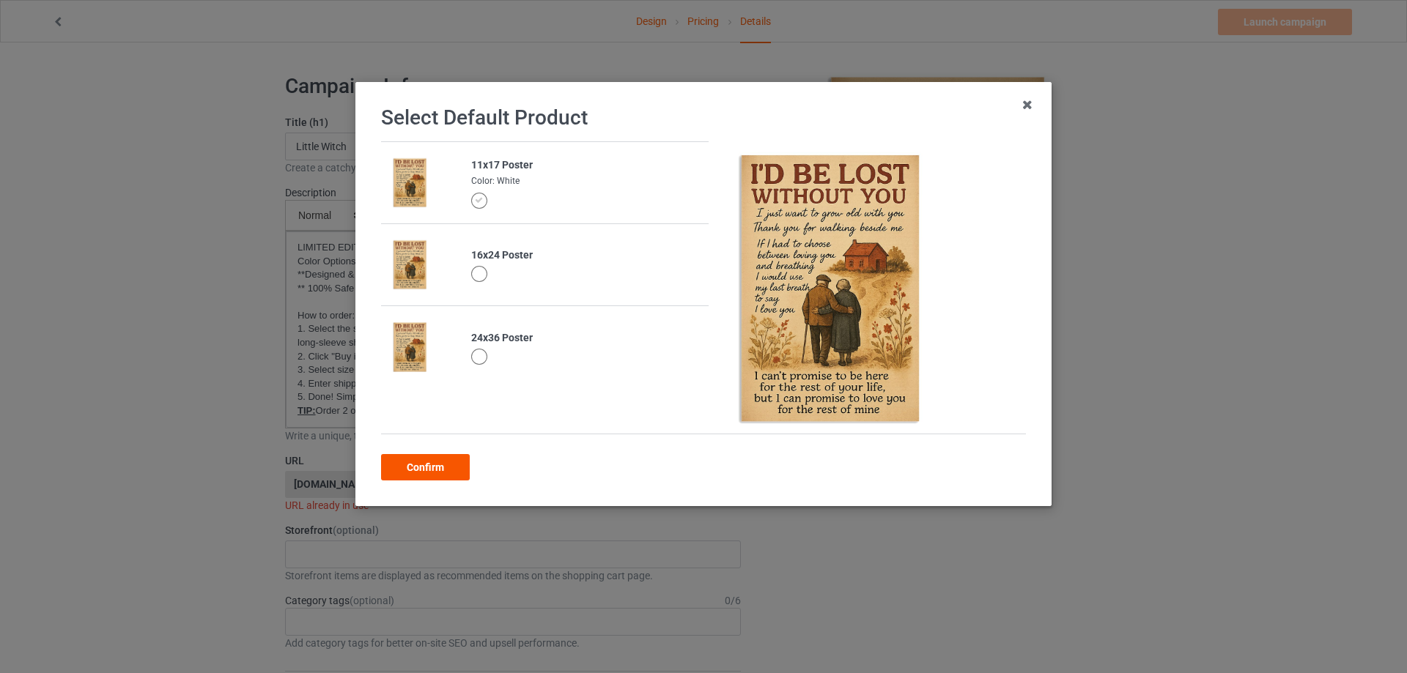
click at [456, 473] on div "Confirm" at bounding box center [425, 467] width 89 height 26
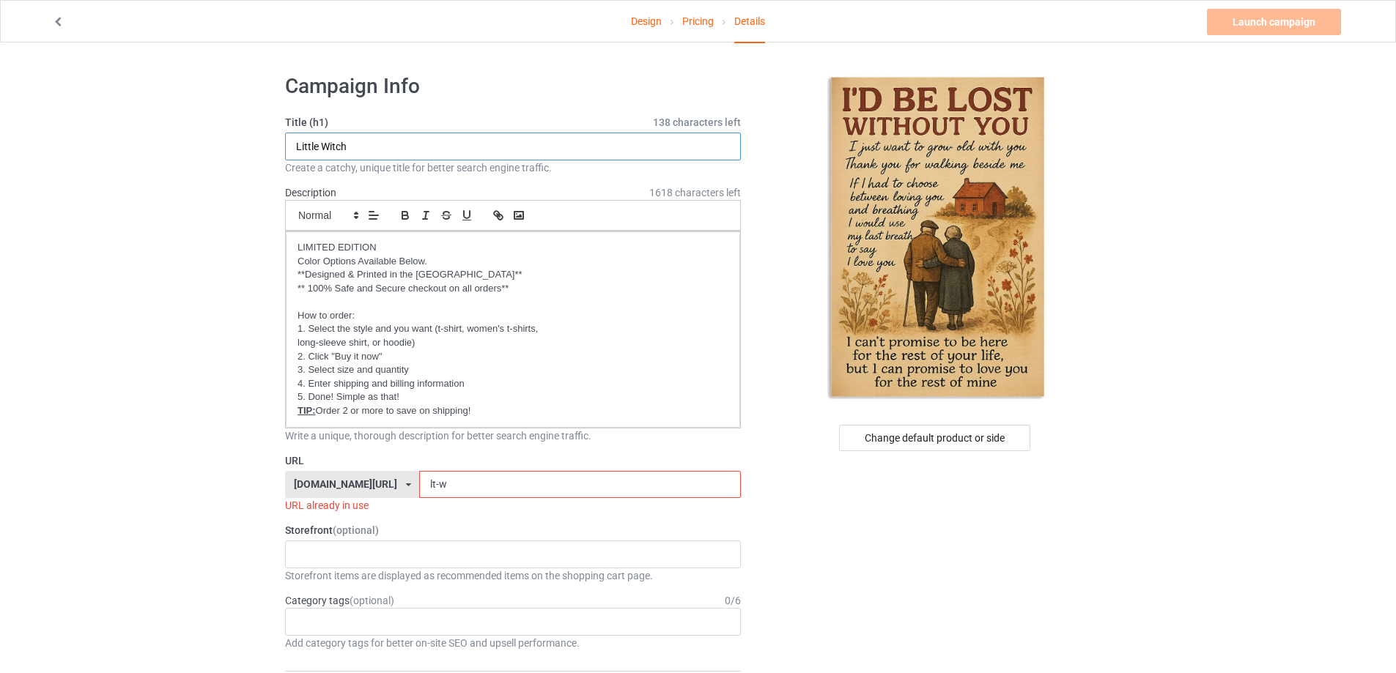
drag, startPoint x: 365, startPoint y: 141, endPoint x: 237, endPoint y: 136, distance: 127.6
type input "I'd be lost without you"
drag, startPoint x: 467, startPoint y: 484, endPoint x: 278, endPoint y: 458, distance: 190.1
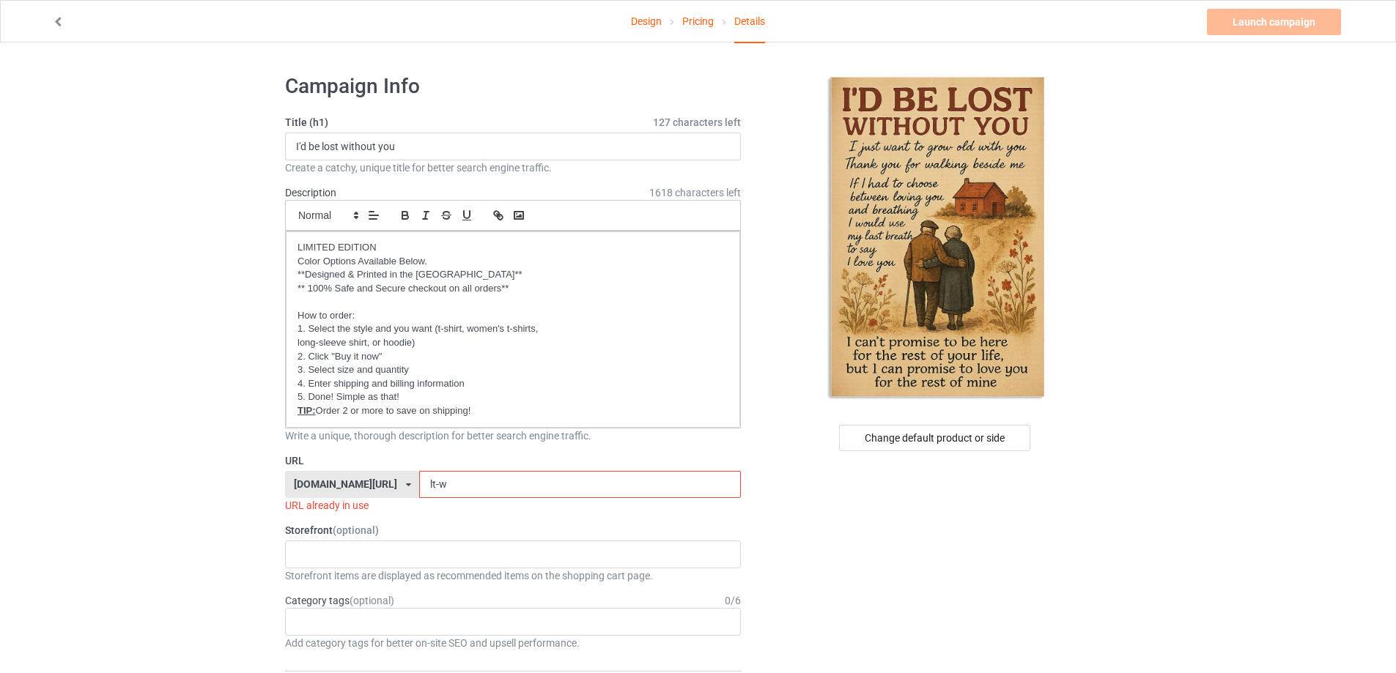
type input "ư"
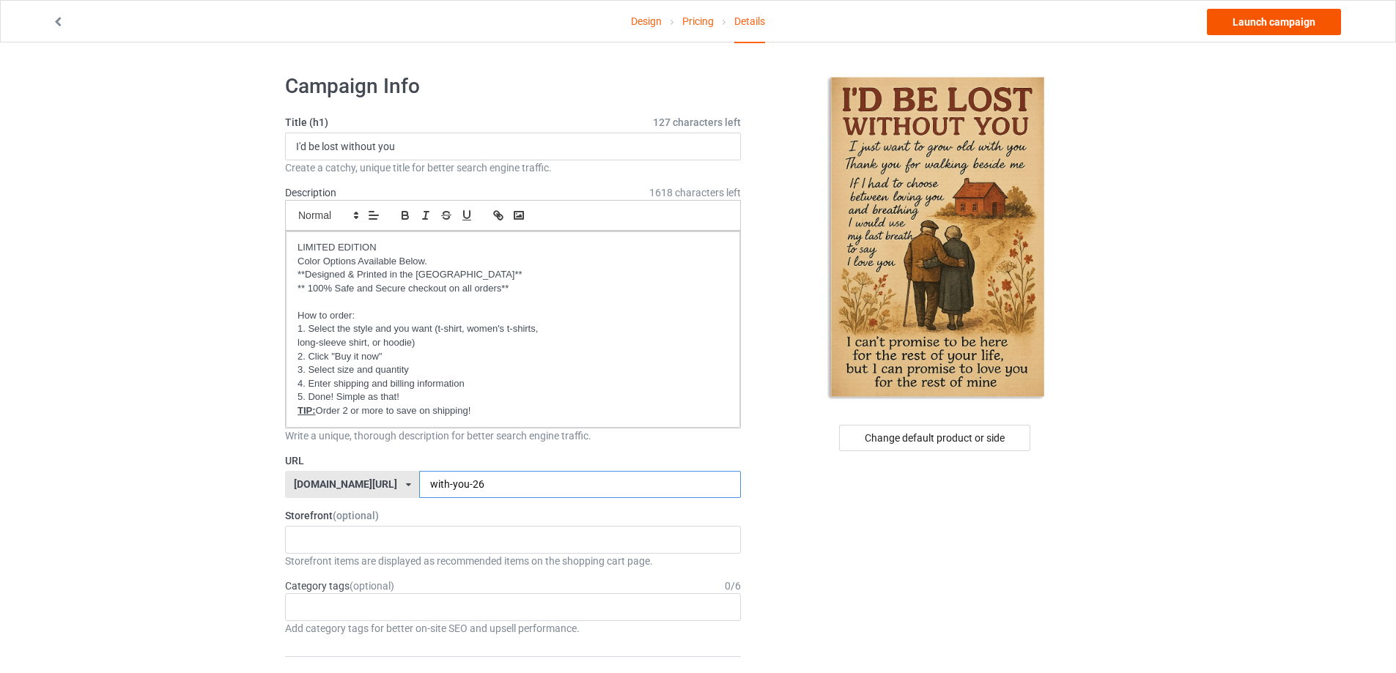
type input "with-you-26"
click at [1245, 20] on link "Launch campaign" at bounding box center [1274, 22] width 134 height 26
